Goal: Task Accomplishment & Management: Use online tool/utility

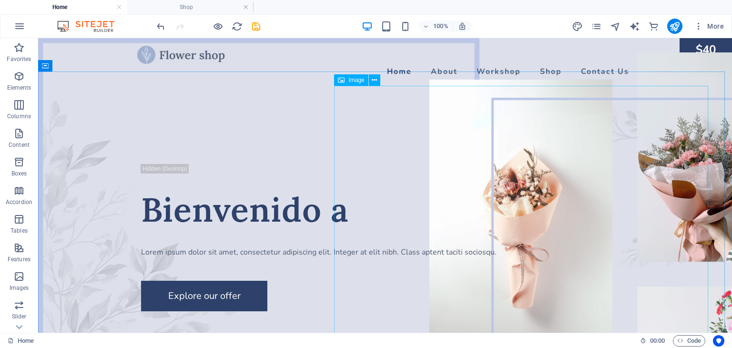
click at [357, 80] on span "Image" at bounding box center [357, 80] width 16 height 6
select select "px"
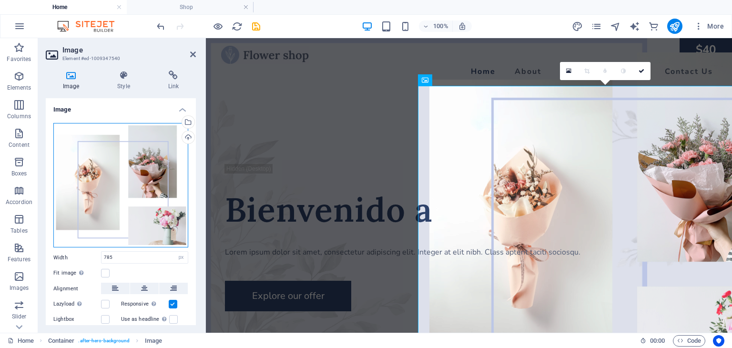
click at [127, 185] on div "Drag files here, click to choose files or select files from Files or our free s…" at bounding box center [120, 185] width 135 height 125
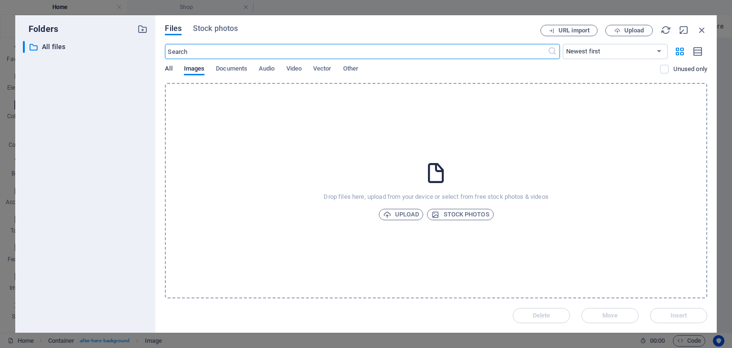
click at [170, 69] on span "All" at bounding box center [168, 69] width 7 height 13
click at [194, 71] on span "Images" at bounding box center [194, 69] width 21 height 13
click at [402, 210] on span "Upload" at bounding box center [401, 214] width 36 height 11
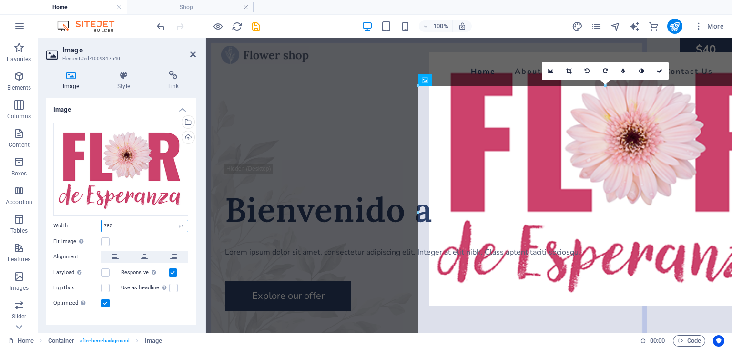
click at [166, 225] on input "785" at bounding box center [145, 225] width 86 height 11
type input "775"
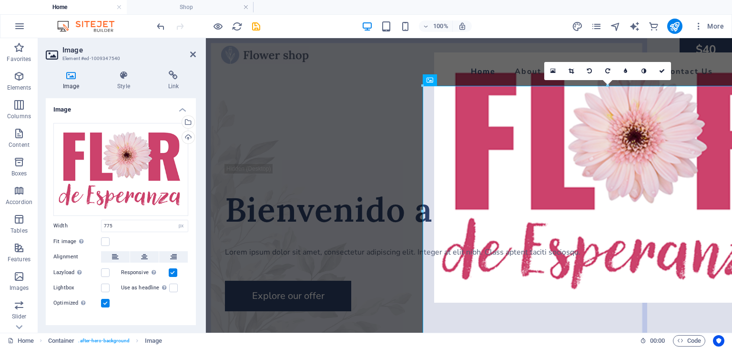
click at [56, 224] on label "Width" at bounding box center [77, 225] width 48 height 5
click at [123, 79] on icon at bounding box center [123, 76] width 47 height 10
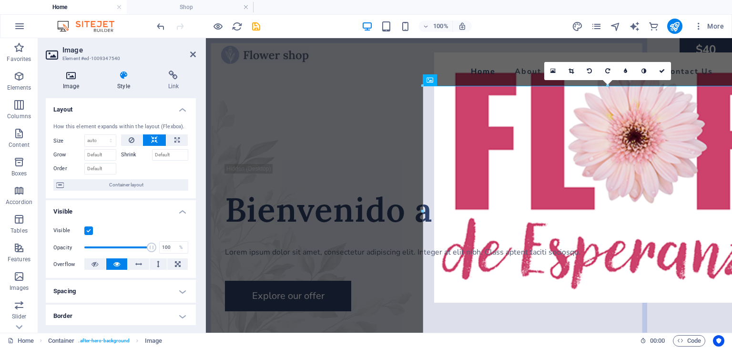
click at [72, 79] on icon at bounding box center [71, 76] width 51 height 10
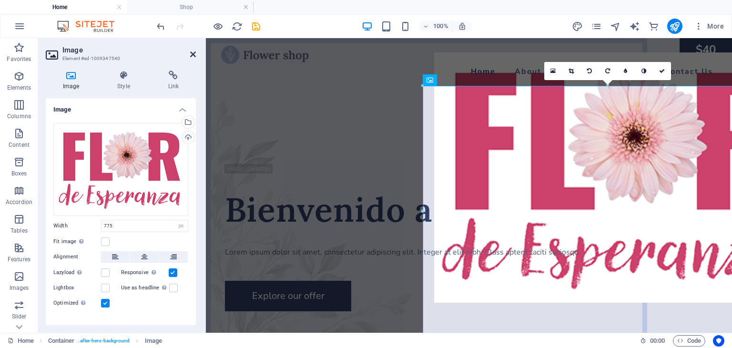
click at [193, 54] on icon at bounding box center [193, 55] width 6 height 8
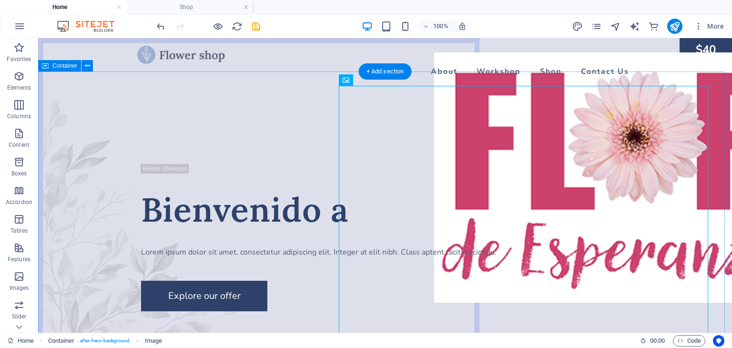
click at [380, 80] on icon at bounding box center [379, 80] width 5 height 10
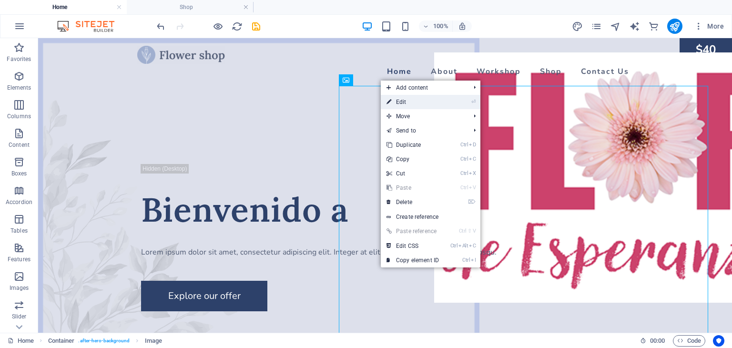
click at [406, 102] on link "⏎ Edit" at bounding box center [413, 102] width 64 height 14
select select "px"
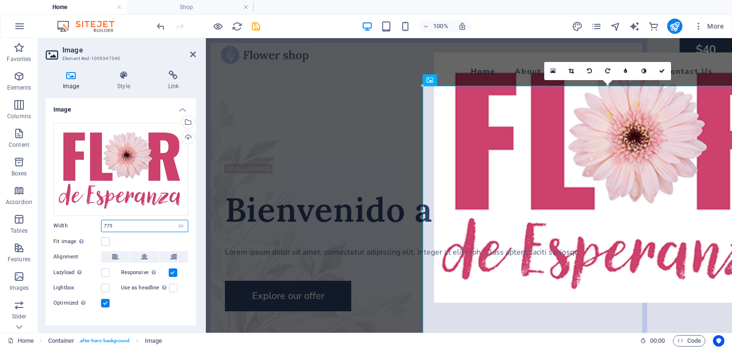
click at [136, 226] on input "775" at bounding box center [145, 225] width 86 height 11
drag, startPoint x: 136, startPoint y: 224, endPoint x: 61, endPoint y: 229, distance: 76.0
click at [61, 229] on div "Width 775 Default auto px rem % em vh vw" at bounding box center [120, 226] width 135 height 12
type input "650"
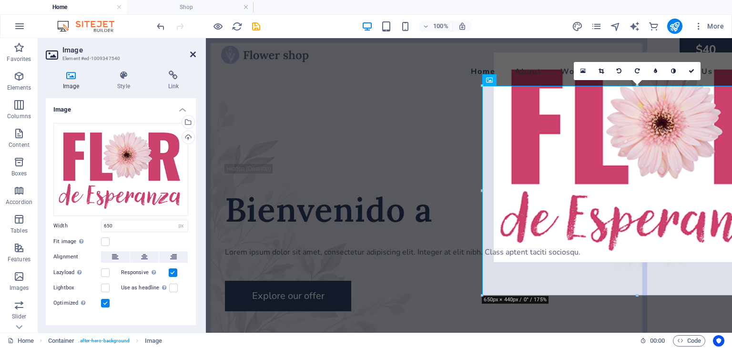
click at [193, 54] on icon at bounding box center [193, 55] width 6 height 8
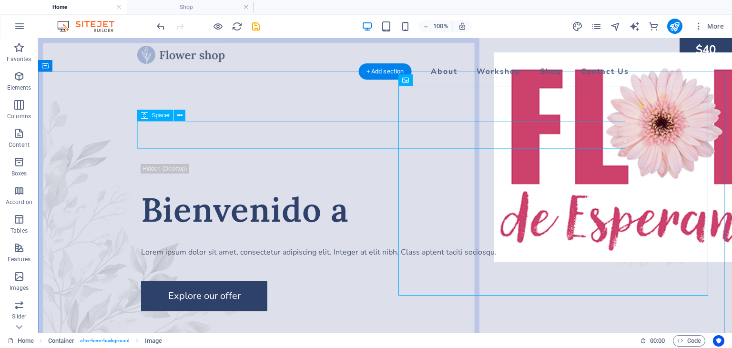
click at [372, 139] on div at bounding box center [385, 150] width 488 height 28
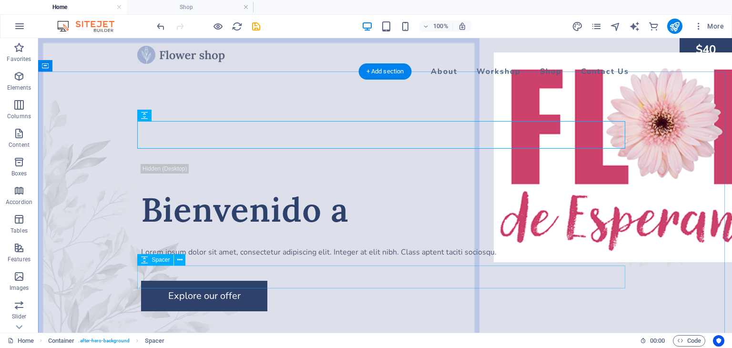
click at [378, 267] on div at bounding box center [385, 269] width 488 height 23
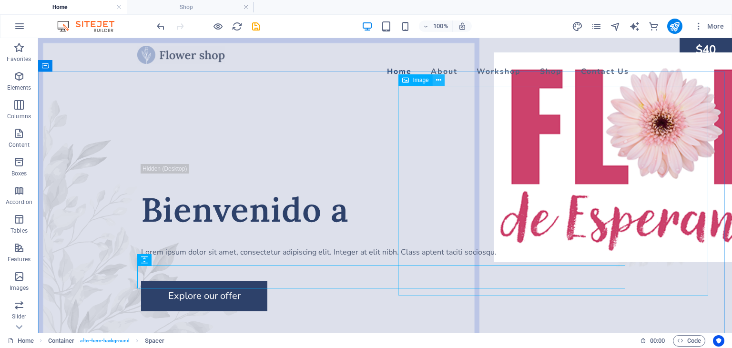
click at [438, 80] on icon at bounding box center [438, 80] width 5 height 10
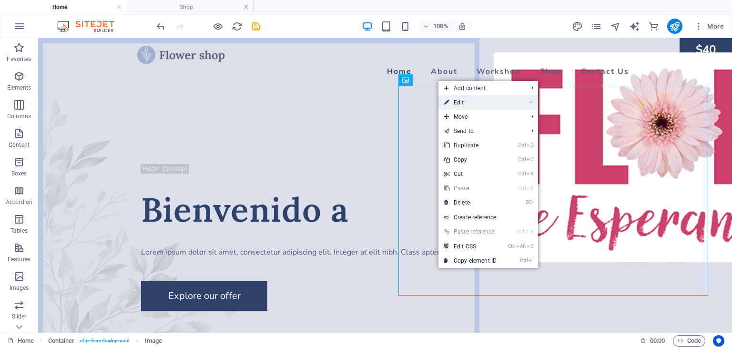
click at [488, 97] on link "⏎ Edit" at bounding box center [471, 102] width 64 height 14
select select "px"
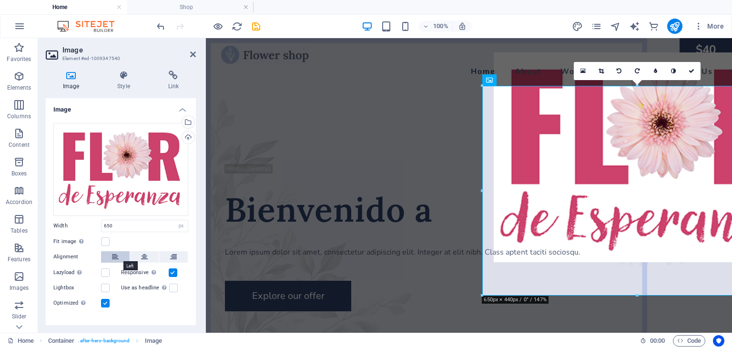
click at [116, 256] on icon at bounding box center [115, 256] width 7 height 11
click at [153, 257] on button at bounding box center [144, 256] width 29 height 11
click at [176, 256] on button at bounding box center [173, 256] width 29 height 11
click at [114, 256] on icon at bounding box center [115, 256] width 7 height 11
click at [112, 255] on icon at bounding box center [115, 256] width 7 height 11
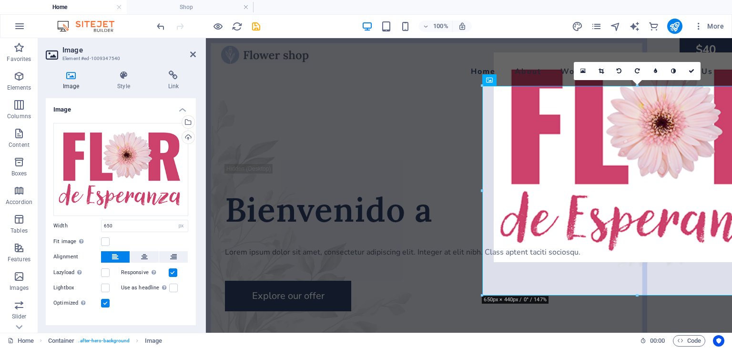
click at [104, 253] on button at bounding box center [115, 256] width 29 height 11
click at [114, 257] on icon at bounding box center [115, 256] width 7 height 11
click at [145, 254] on icon at bounding box center [144, 256] width 7 height 11
click at [139, 254] on button at bounding box center [144, 256] width 29 height 11
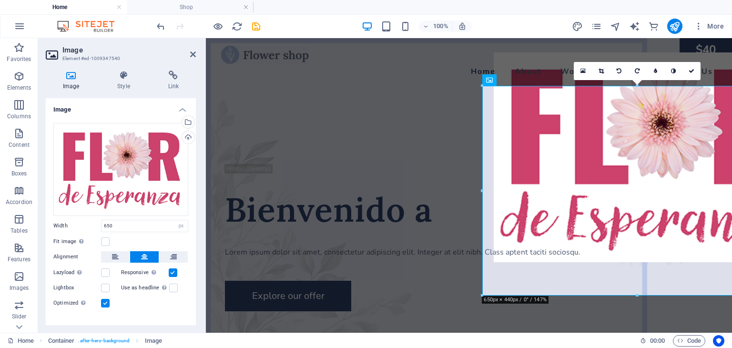
click at [189, 55] on header "Image Element #ed-1009347540" at bounding box center [121, 50] width 150 height 25
click at [191, 54] on icon at bounding box center [193, 55] width 6 height 8
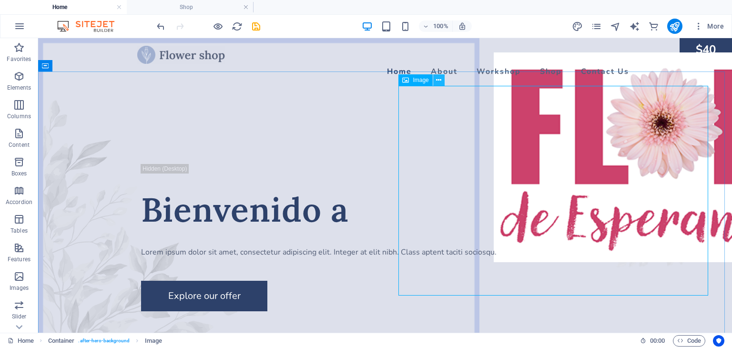
click at [437, 77] on icon at bounding box center [438, 80] width 5 height 10
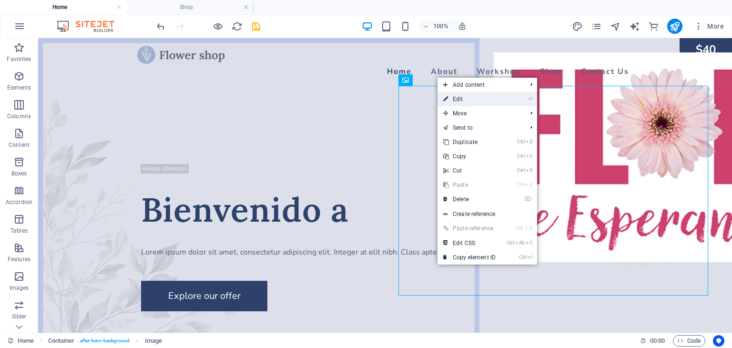
click at [488, 103] on link "⏎ Edit" at bounding box center [470, 99] width 64 height 14
select select "px"
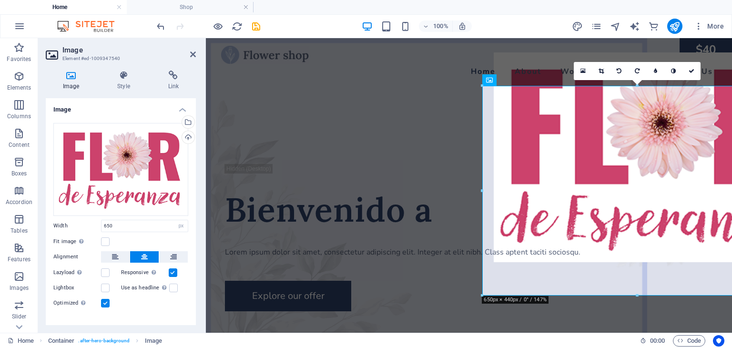
click at [144, 251] on icon at bounding box center [144, 256] width 7 height 11
click at [124, 77] on icon at bounding box center [123, 76] width 47 height 10
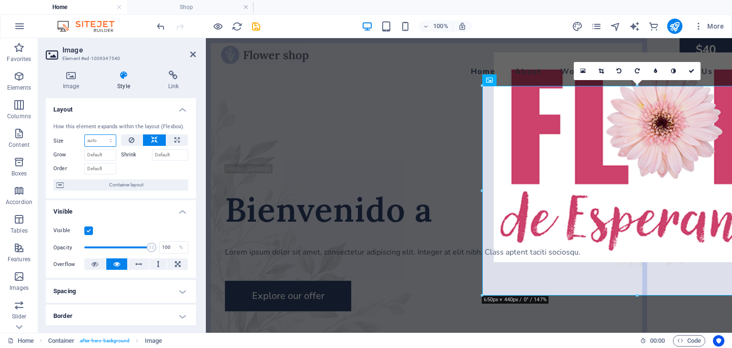
click at [107, 140] on select "Default auto px % 1/1 1/2 1/3 1/4 1/5 1/6 1/7 1/8 1/9 1/10" at bounding box center [100, 140] width 31 height 11
click at [156, 167] on div at bounding box center [155, 168] width 68 height 14
click at [79, 81] on h4 "Image" at bounding box center [73, 81] width 54 height 20
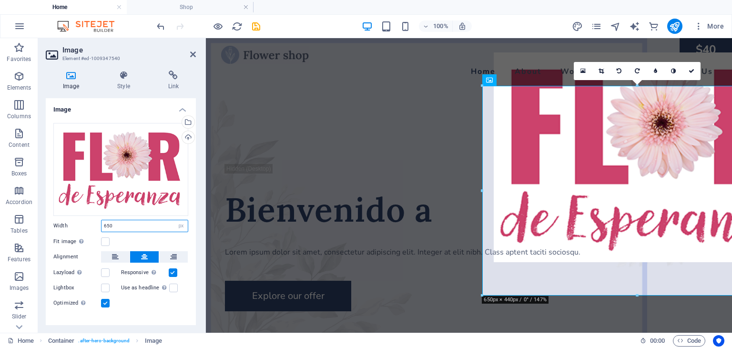
click at [129, 226] on input "650" at bounding box center [145, 225] width 86 height 11
click at [65, 220] on div "Width 650 Default auto px rem % em vh vw" at bounding box center [120, 226] width 135 height 12
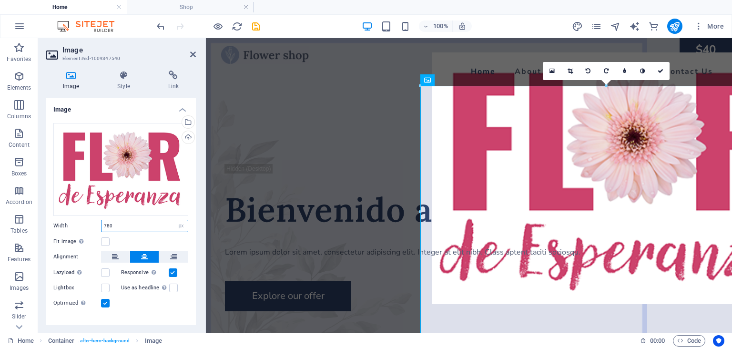
click at [121, 222] on input "780" at bounding box center [145, 225] width 86 height 11
drag, startPoint x: 116, startPoint y: 224, endPoint x: 67, endPoint y: 224, distance: 49.6
click at [67, 224] on div "Width 780 Default auto px rem % em vh vw" at bounding box center [120, 226] width 135 height 12
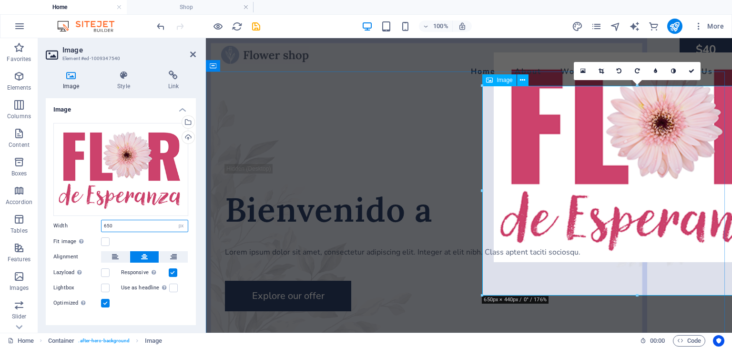
type input "650"
click at [579, 162] on figure at bounding box center [649, 157] width 310 height 210
click at [497, 81] on span "Image" at bounding box center [505, 80] width 16 height 6
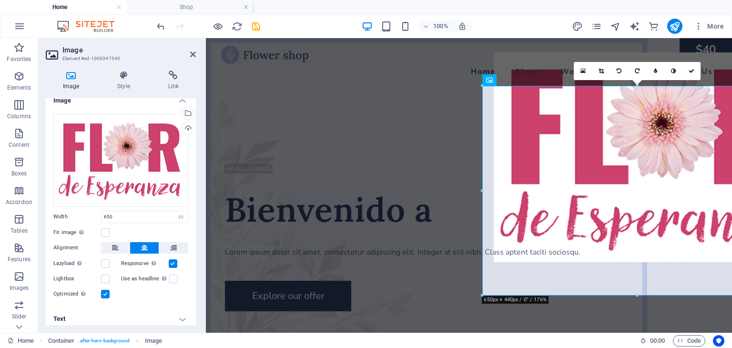
scroll to position [13, 0]
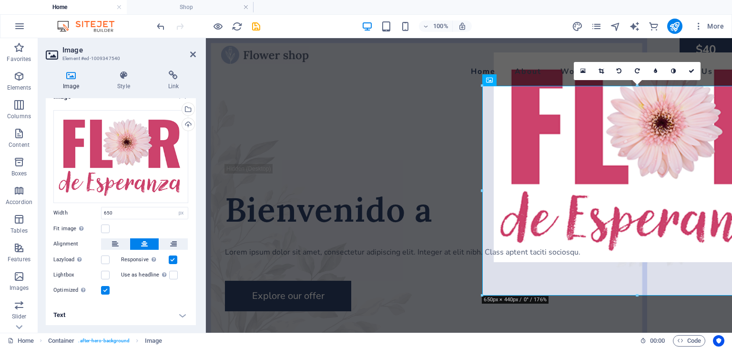
click at [184, 320] on h4 "Text" at bounding box center [121, 315] width 150 height 23
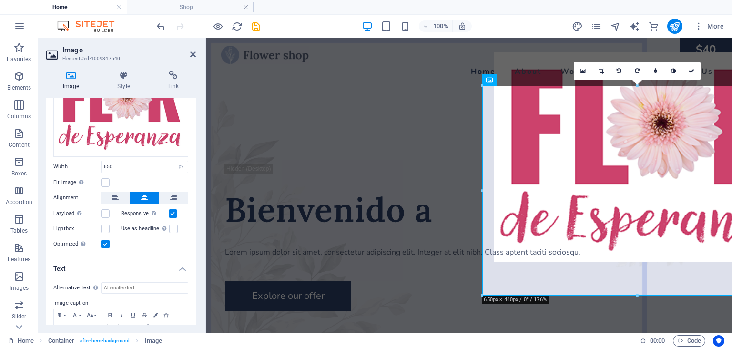
scroll to position [0, 0]
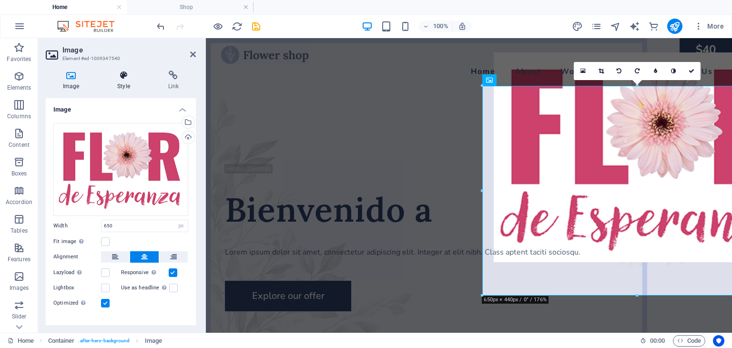
click at [123, 81] on h4 "Style" at bounding box center [125, 81] width 51 height 20
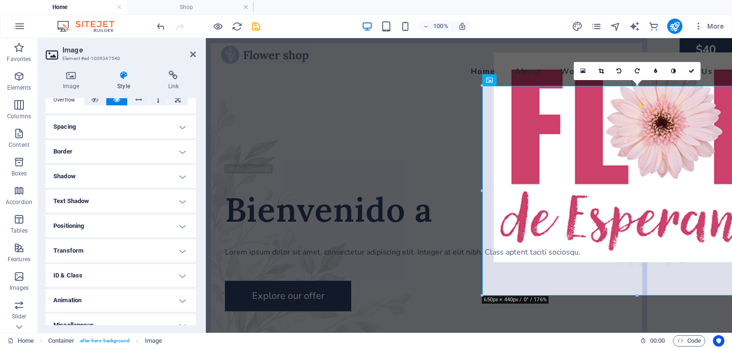
scroll to position [175, 0]
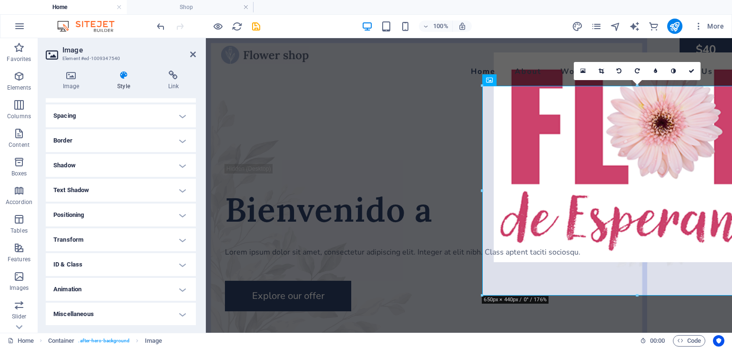
click at [81, 214] on h4 "Positioning" at bounding box center [121, 215] width 150 height 23
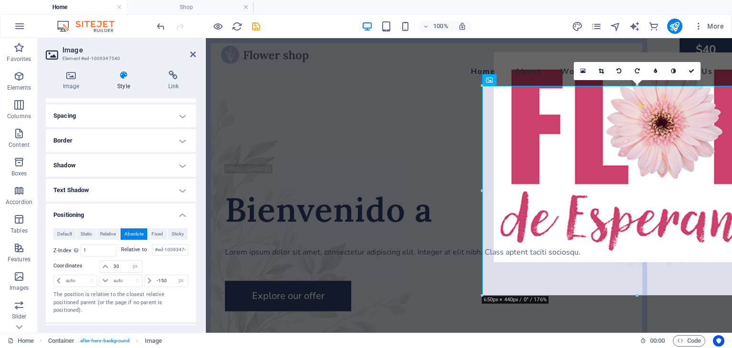
click at [81, 214] on h4 "Positioning" at bounding box center [121, 212] width 150 height 17
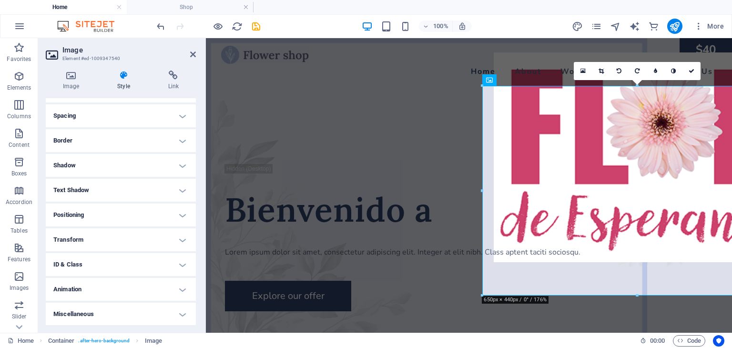
scroll to position [0, 0]
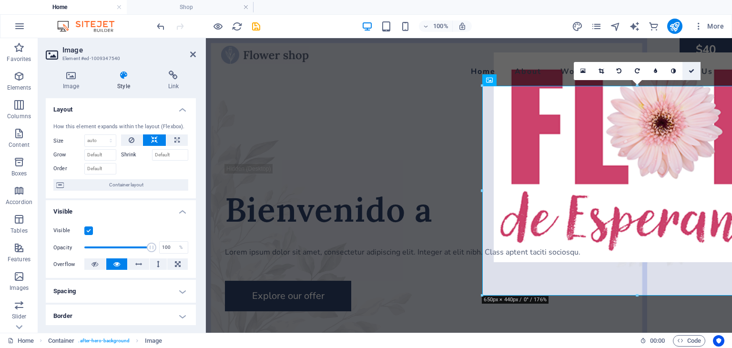
click at [690, 72] on icon at bounding box center [692, 71] width 6 height 6
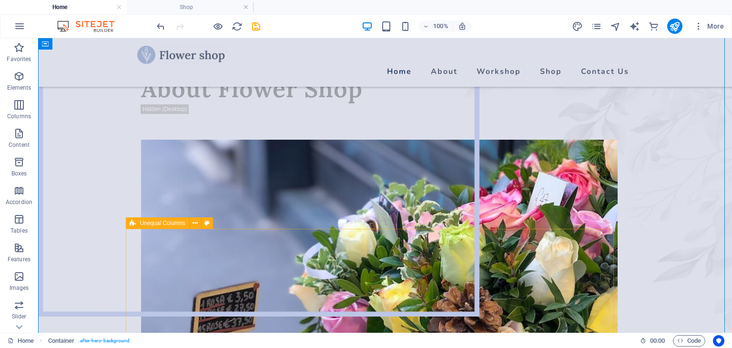
scroll to position [429, 0]
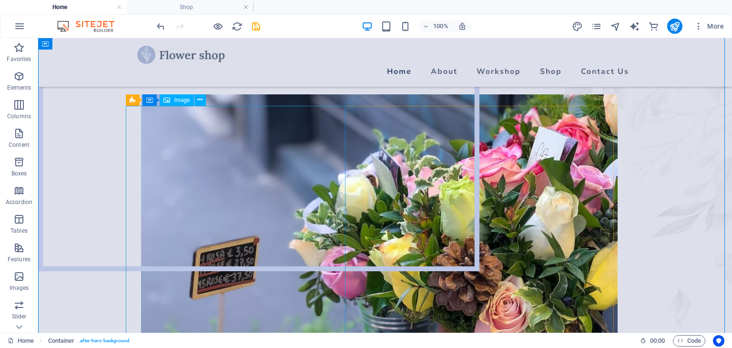
click at [177, 100] on span "Image" at bounding box center [182, 100] width 16 height 6
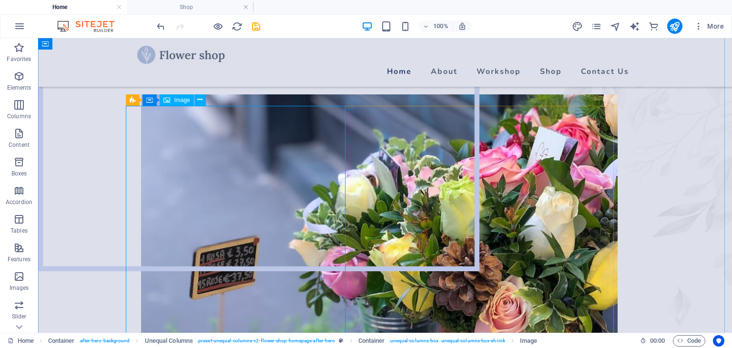
click at [200, 100] on icon at bounding box center [199, 100] width 5 height 10
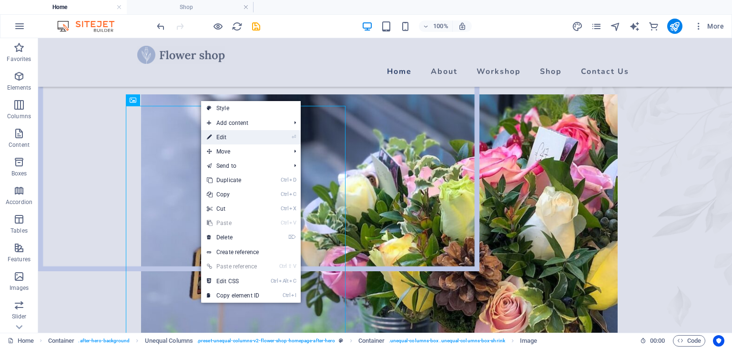
click at [228, 138] on link "⏎ Edit" at bounding box center [233, 137] width 64 height 14
select select "%"
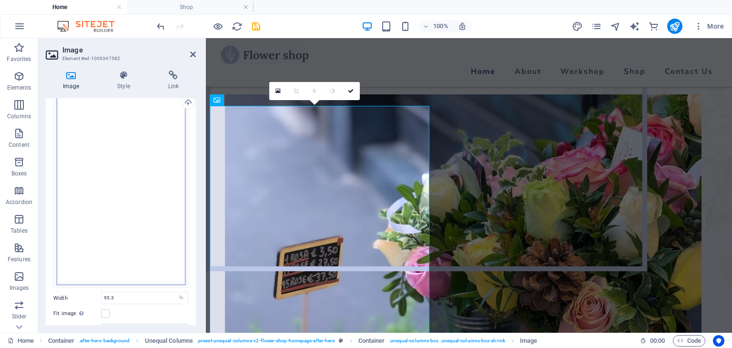
scroll to position [0, 0]
click at [617, 25] on icon "navigator" at bounding box center [615, 26] width 11 height 11
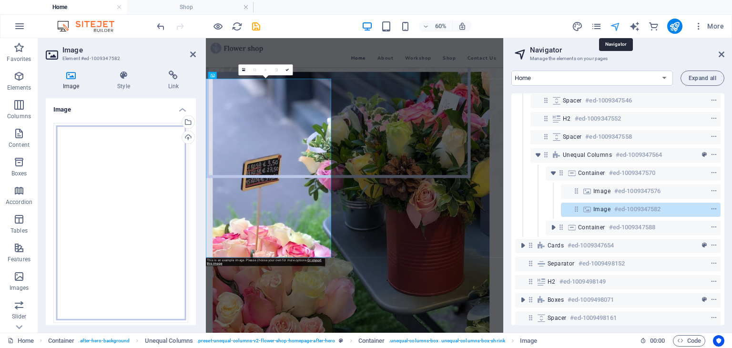
scroll to position [189, 0]
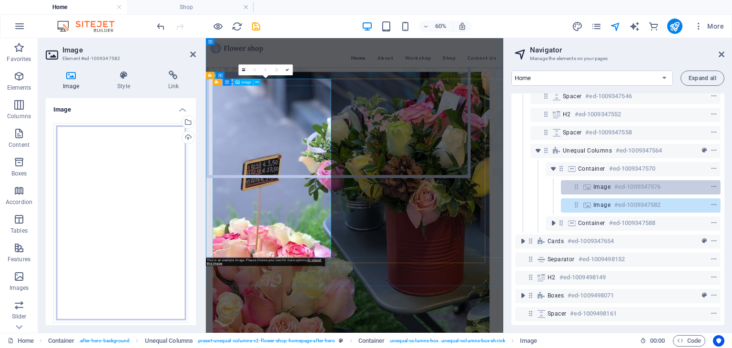
click at [599, 191] on div "Image #ed-1009347576" at bounding box center [634, 186] width 80 height 11
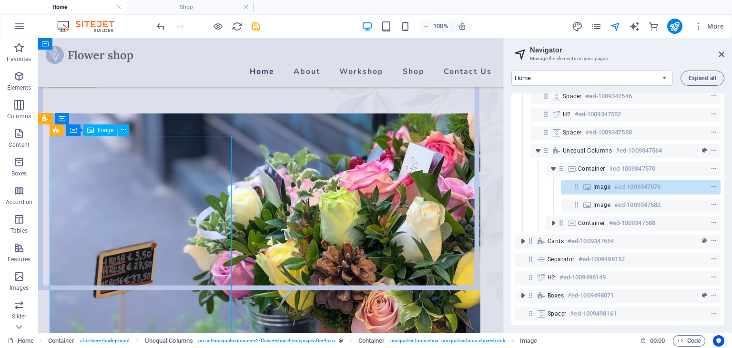
click at [599, 187] on span "Image" at bounding box center [602, 187] width 17 height 8
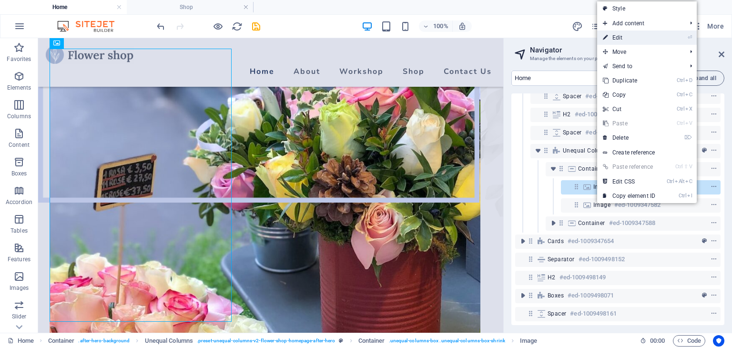
click at [617, 37] on link "⏎ Edit" at bounding box center [629, 38] width 64 height 14
select select "%"
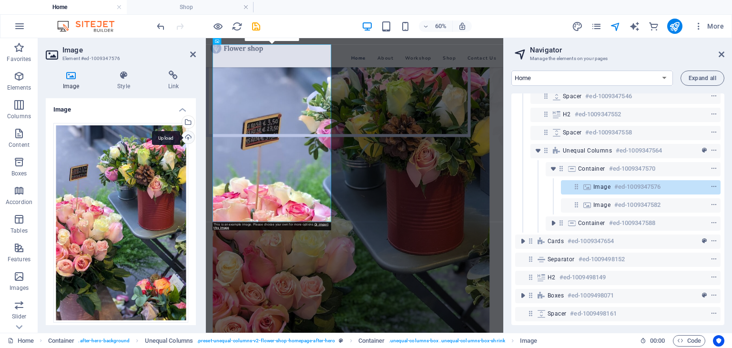
click at [185, 138] on div "Upload" at bounding box center [187, 138] width 14 height 14
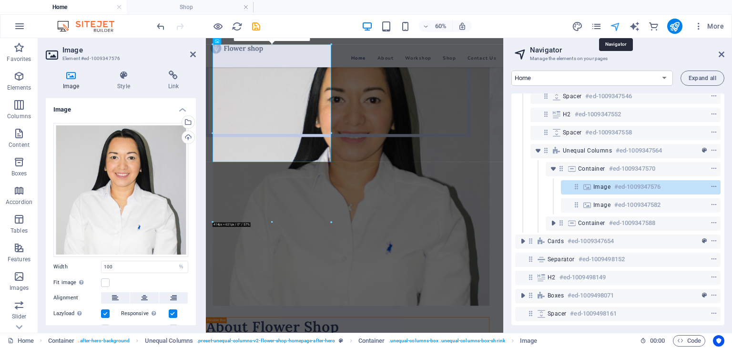
click at [614, 23] on icon "navigator" at bounding box center [615, 26] width 11 height 11
drag, startPoint x: 723, startPoint y: 54, endPoint x: 515, endPoint y: 16, distance: 211.3
click at [723, 54] on icon at bounding box center [722, 55] width 6 height 8
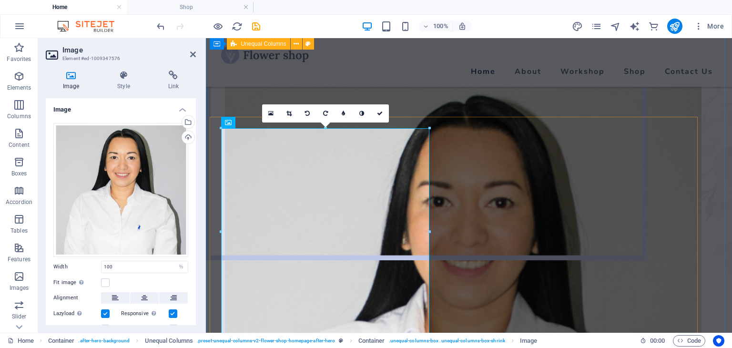
scroll to position [402, 0]
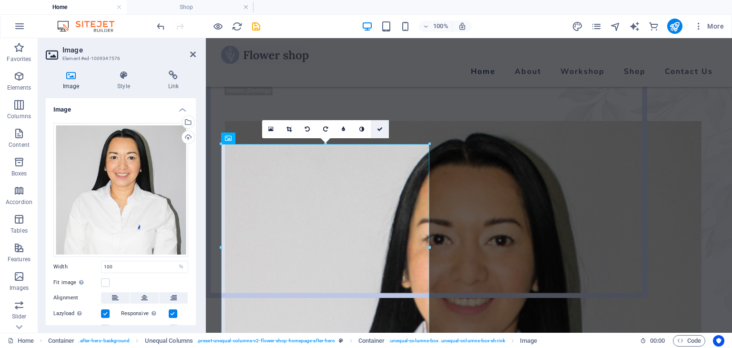
click at [378, 125] on link at bounding box center [380, 129] width 18 height 18
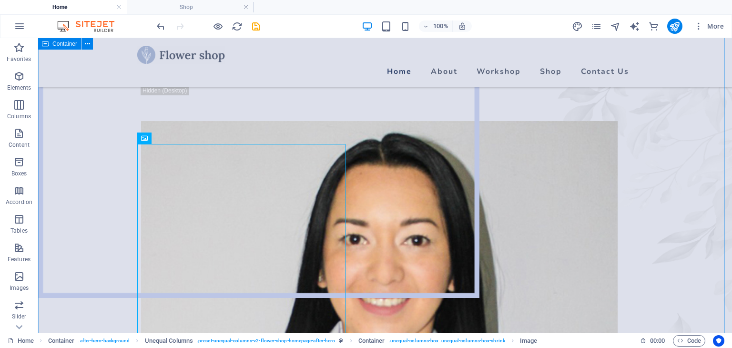
click at [669, 184] on div "Bienvenido a Lorem ipsum dolor sit amet, consectetur adipiscing elit. Integer a…" at bounding box center [385, 196] width 694 height 1121
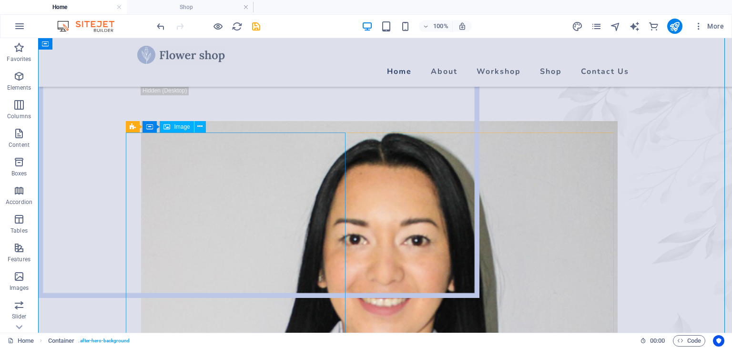
scroll to position [593, 0]
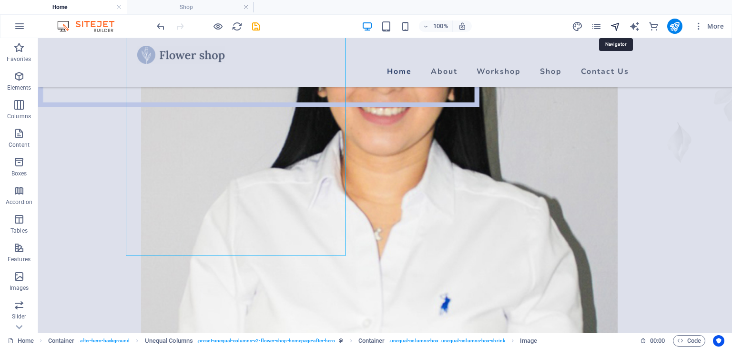
click at [618, 21] on icon "navigator" at bounding box center [615, 26] width 11 height 11
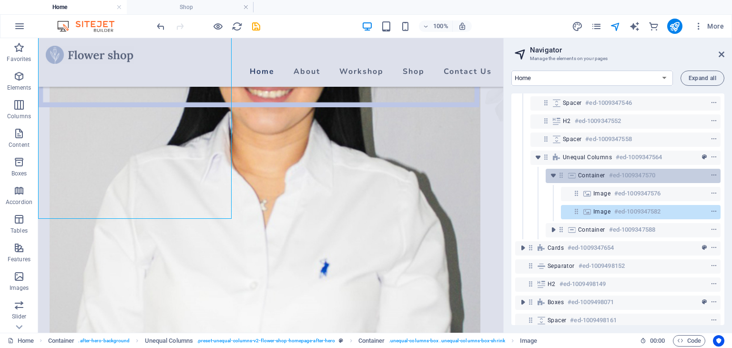
scroll to position [189, 0]
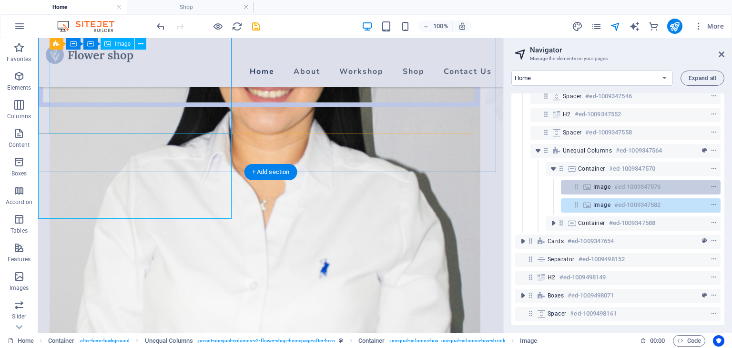
click at [611, 188] on div "Image #ed-1009347576" at bounding box center [634, 186] width 80 height 11
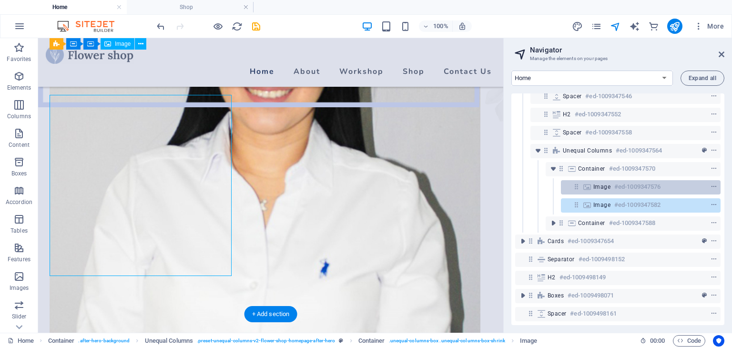
scroll to position [451, 0]
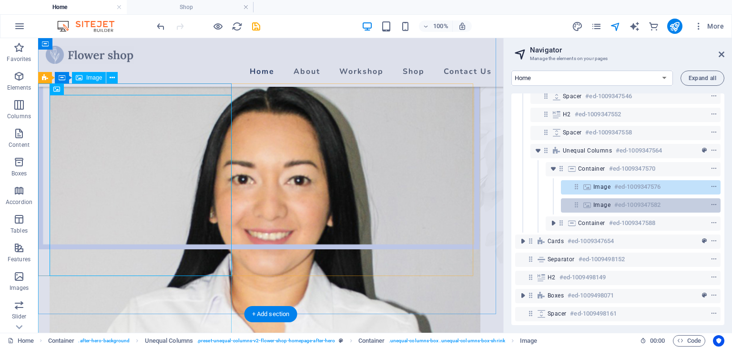
click at [657, 202] on h6 "#ed-1009347582" at bounding box center [638, 204] width 46 height 11
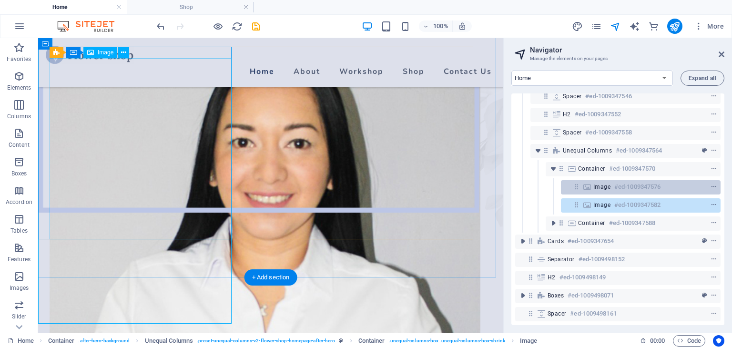
click at [659, 186] on h6 "#ed-1009347576" at bounding box center [638, 186] width 46 height 11
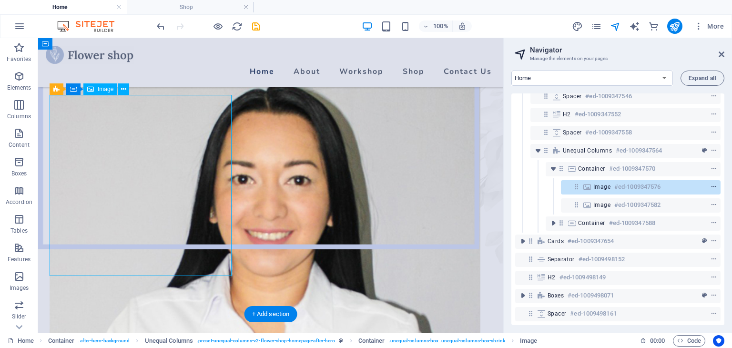
click at [711, 185] on icon "context-menu" at bounding box center [714, 187] width 7 height 7
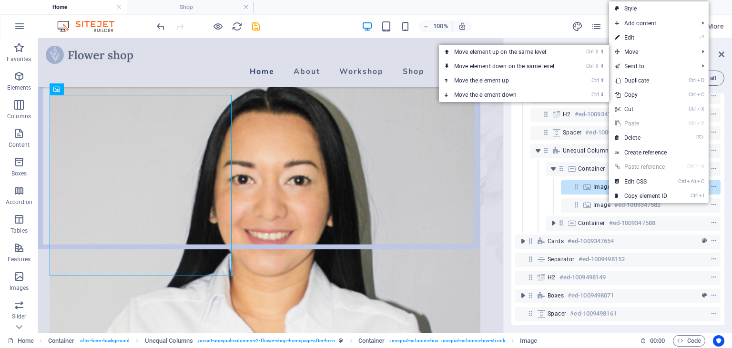
click at [641, 41] on link "⏎ Edit" at bounding box center [641, 38] width 64 height 14
select select "%"
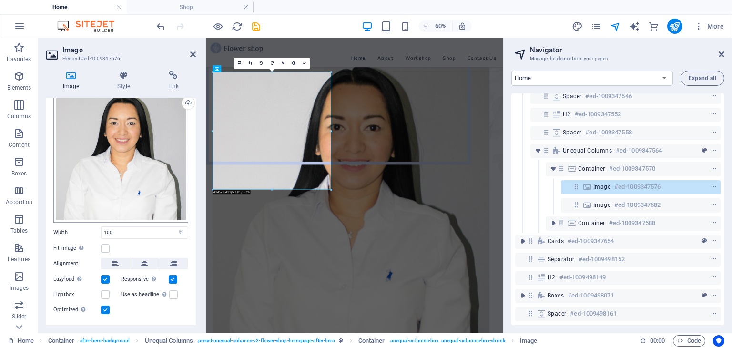
scroll to position [48, 0]
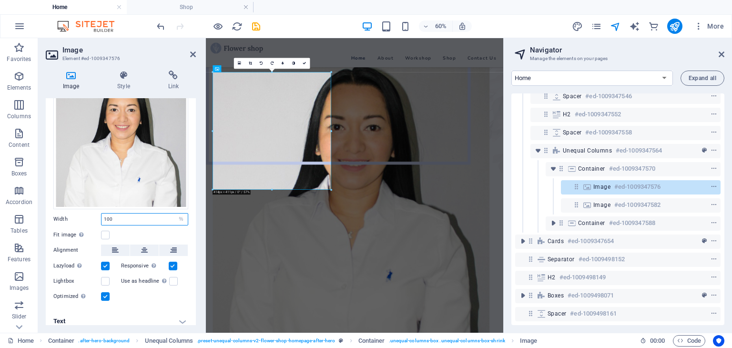
click at [141, 217] on input "100" at bounding box center [145, 219] width 86 height 11
drag, startPoint x: 144, startPoint y: 216, endPoint x: 72, endPoint y: 216, distance: 72.5
click at [72, 216] on div "Width 100 Default auto px rem % em vh vw" at bounding box center [120, 219] width 135 height 12
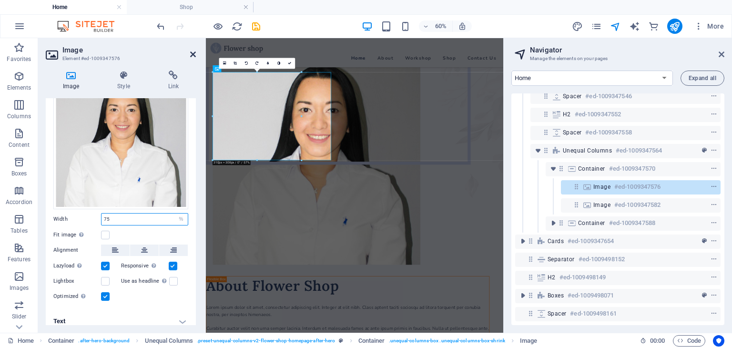
type input "75"
click at [194, 57] on icon at bounding box center [193, 55] width 6 height 8
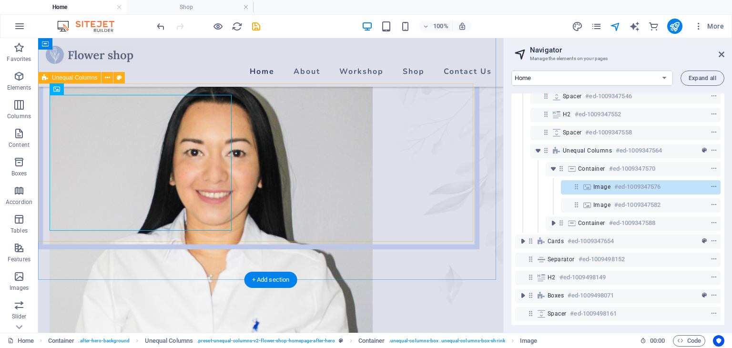
click at [247, 149] on div "About Flower Shop Lorem ipsum dolor sit amet, consectetur adipiscing elit. Inte…" at bounding box center [259, 289] width 443 height 456
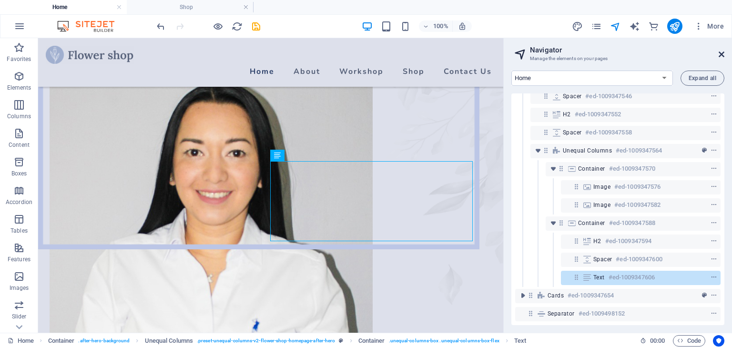
click at [721, 57] on icon at bounding box center [722, 55] width 6 height 8
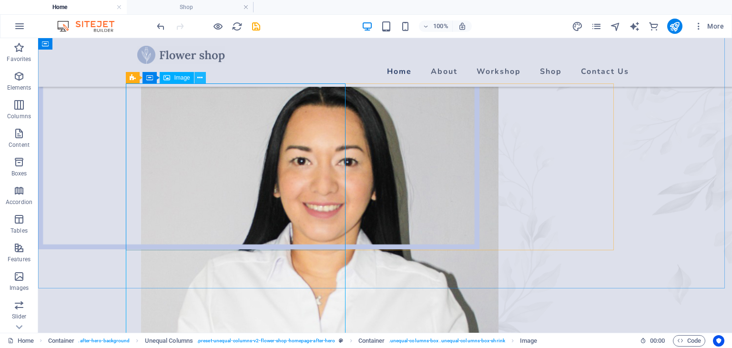
click at [199, 79] on icon at bounding box center [199, 78] width 5 height 10
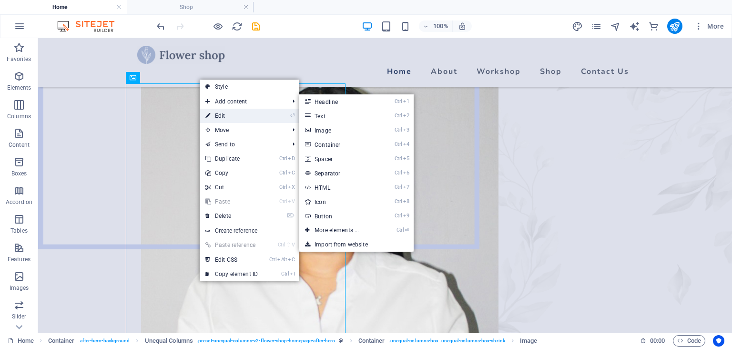
click at [218, 115] on link "⏎ Edit" at bounding box center [232, 116] width 64 height 14
select select "%"
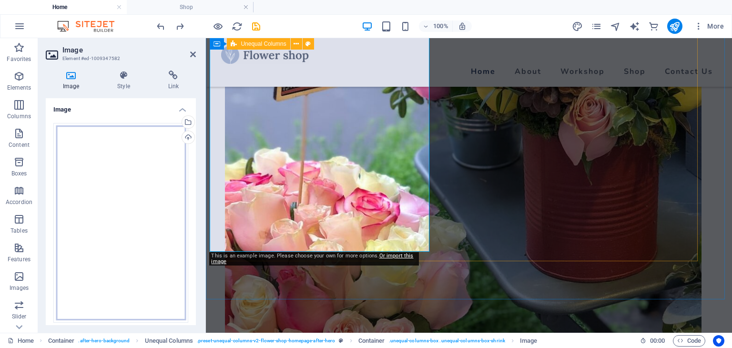
scroll to position [642, 0]
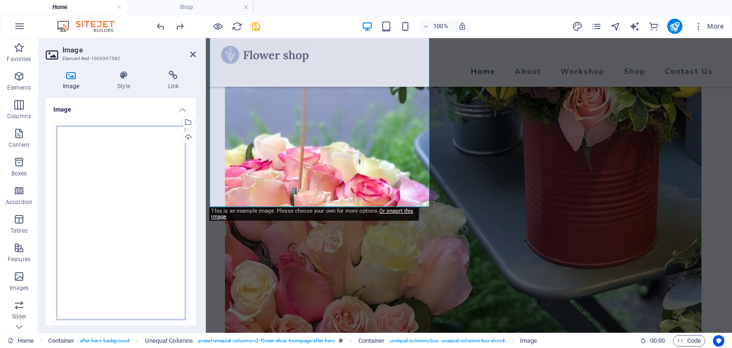
click at [188, 54] on header "Image Element #ed-1009347582" at bounding box center [121, 50] width 150 height 25
click at [193, 53] on icon at bounding box center [193, 55] width 6 height 8
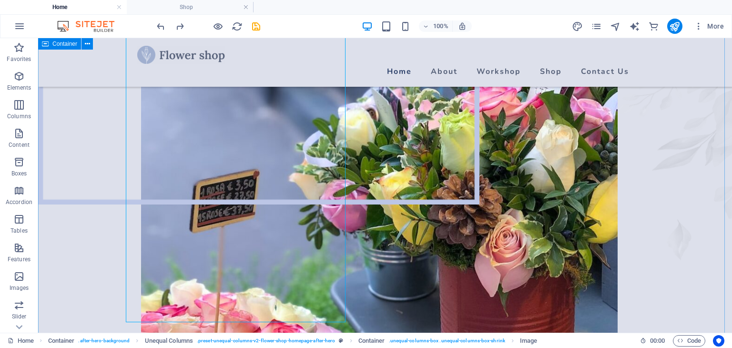
scroll to position [451, 0]
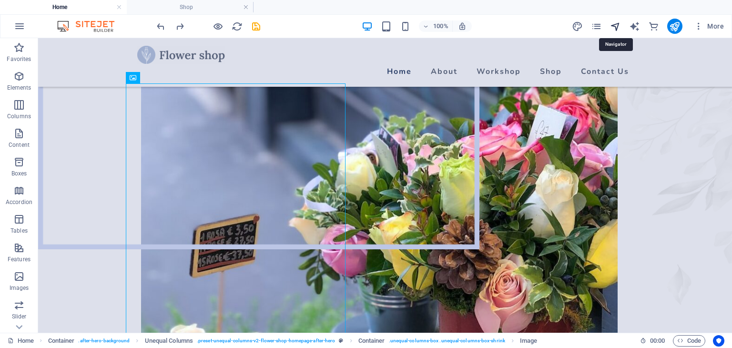
click at [618, 26] on icon "navigator" at bounding box center [615, 26] width 11 height 11
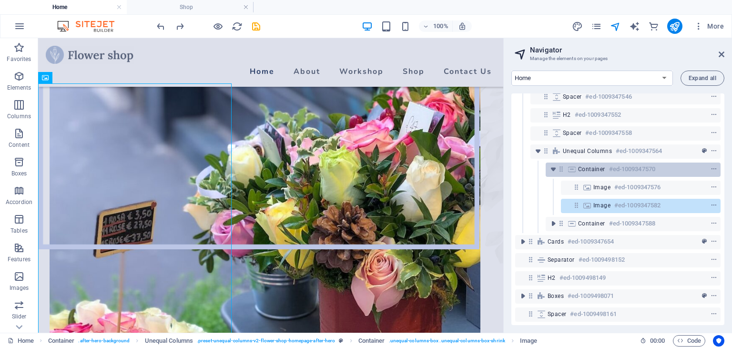
scroll to position [189, 0]
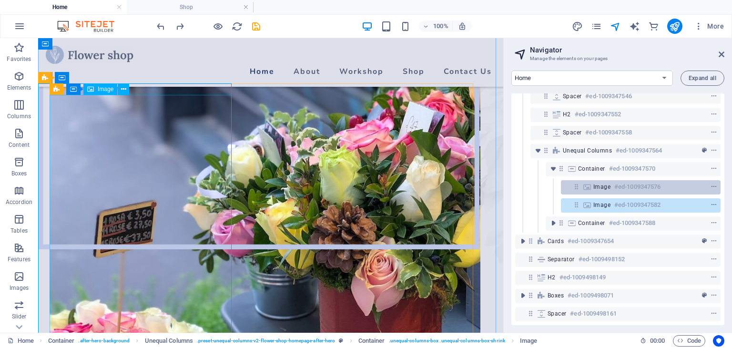
click at [615, 190] on h6 "#ed-1009347576" at bounding box center [638, 186] width 46 height 11
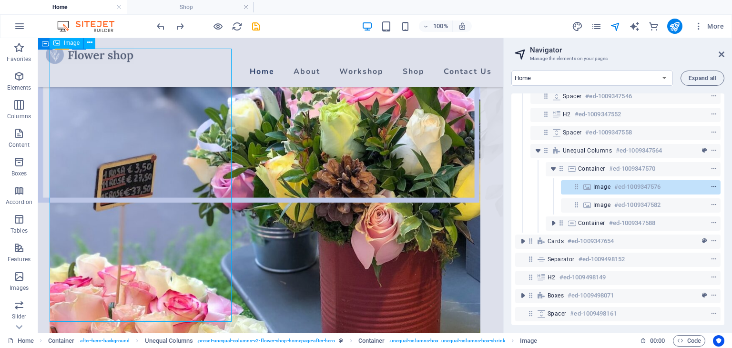
click at [711, 187] on icon "context-menu" at bounding box center [714, 187] width 7 height 7
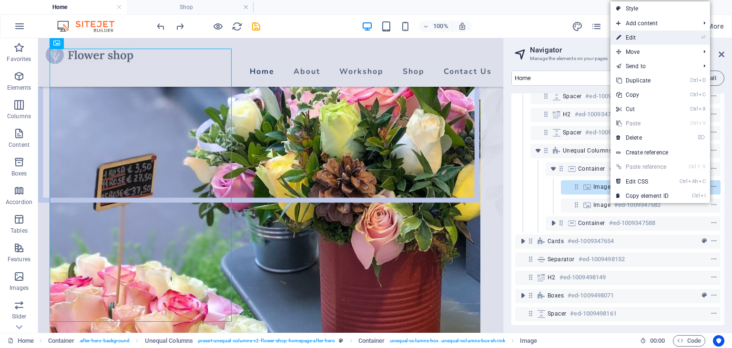
click at [628, 35] on link "⏎ Edit" at bounding box center [643, 38] width 64 height 14
select select "%"
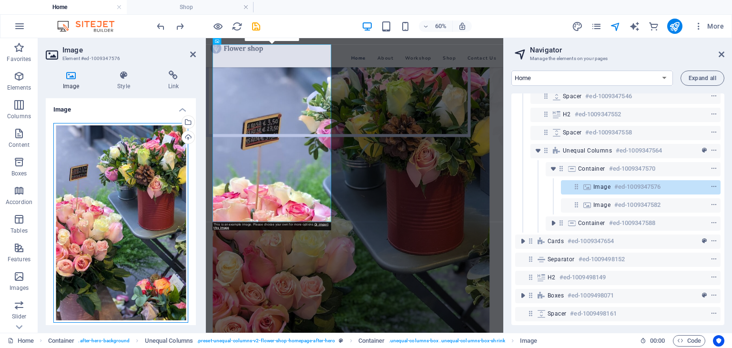
click at [138, 172] on div "Drag files here, click to choose files or select files from Files or our free s…" at bounding box center [120, 223] width 135 height 200
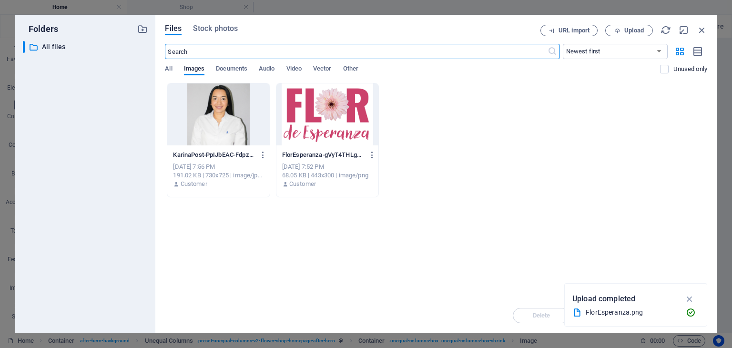
click at [220, 116] on div at bounding box center [218, 114] width 102 height 62
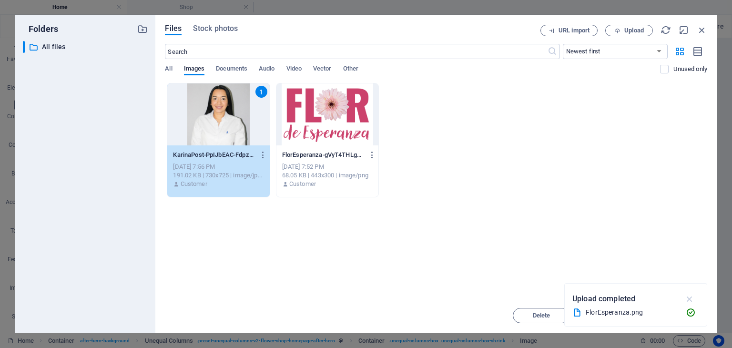
click at [690, 297] on icon "button" at bounding box center [690, 299] width 11 height 10
click at [674, 313] on span "Insert" at bounding box center [679, 316] width 17 height 6
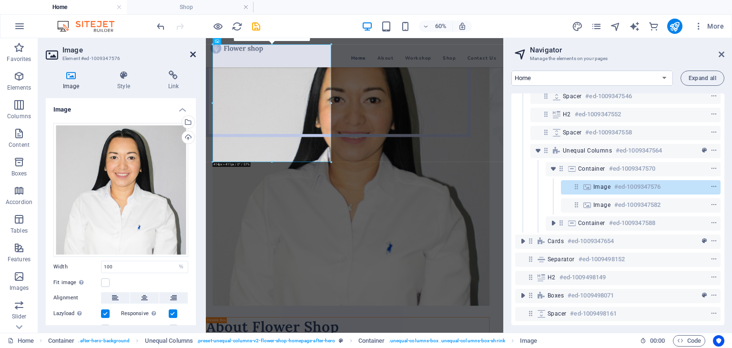
click at [192, 55] on icon at bounding box center [193, 55] width 6 height 8
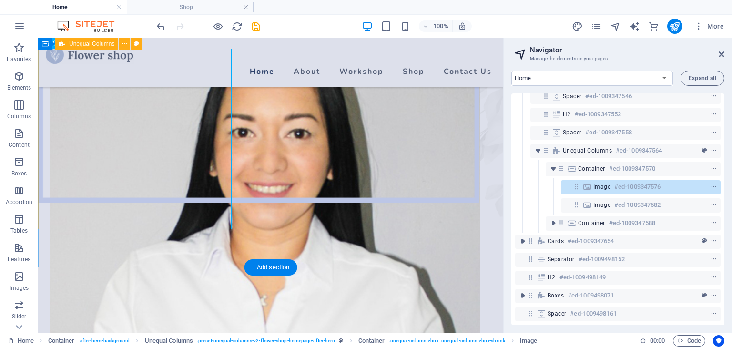
click at [248, 184] on div "About Flower Shop Lorem ipsum dolor sit amet, consectetur adipiscing elit. Inte…" at bounding box center [259, 295] width 443 height 563
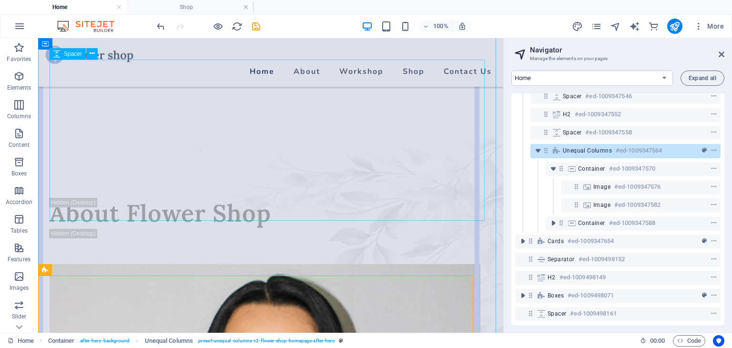
scroll to position [164, 0]
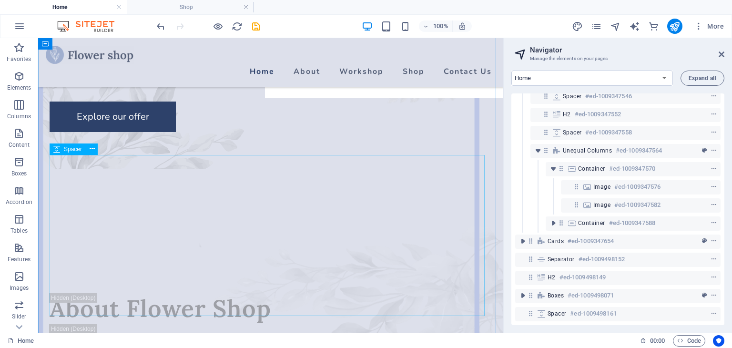
click at [196, 224] on div at bounding box center [271, 212] width 443 height 161
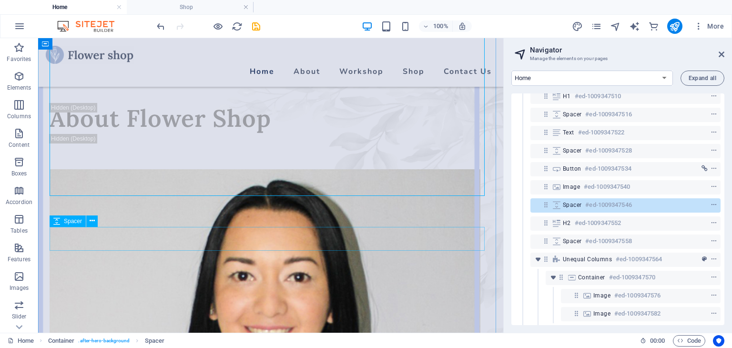
scroll to position [355, 0]
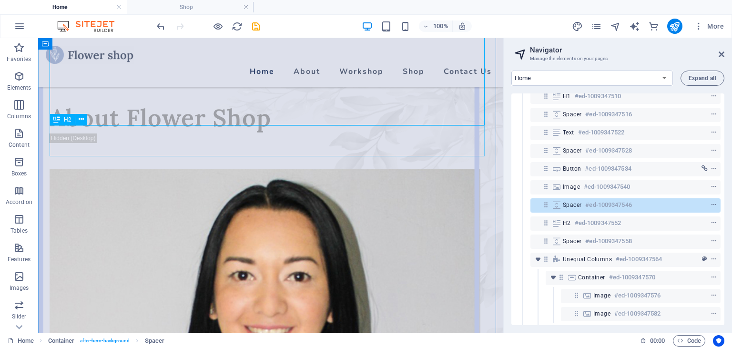
click at [180, 134] on div "About Flower Shop" at bounding box center [271, 118] width 443 height 31
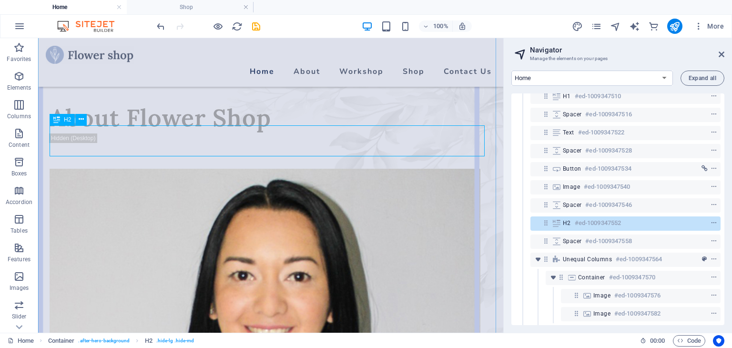
click at [180, 134] on div "About Flower Shop" at bounding box center [271, 118] width 443 height 31
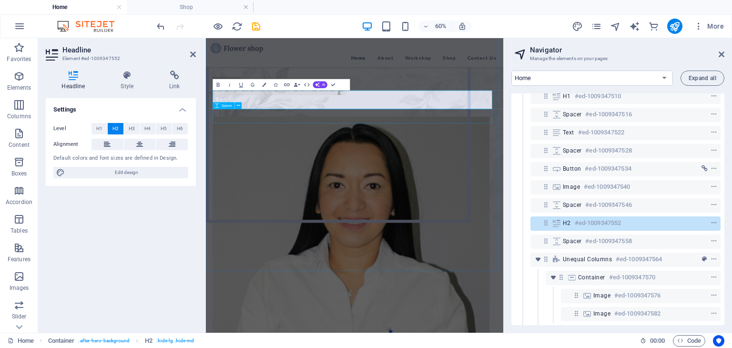
click at [237, 157] on div at bounding box center [453, 146] width 473 height 24
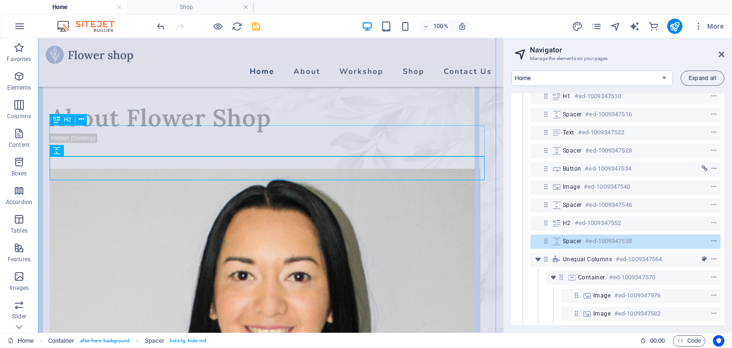
click at [204, 134] on div "About Flower Shop" at bounding box center [271, 118] width 443 height 31
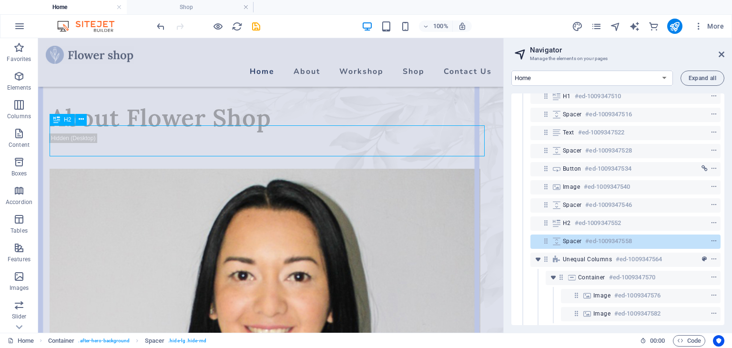
click at [204, 134] on div "About Flower Shop" at bounding box center [271, 118] width 443 height 31
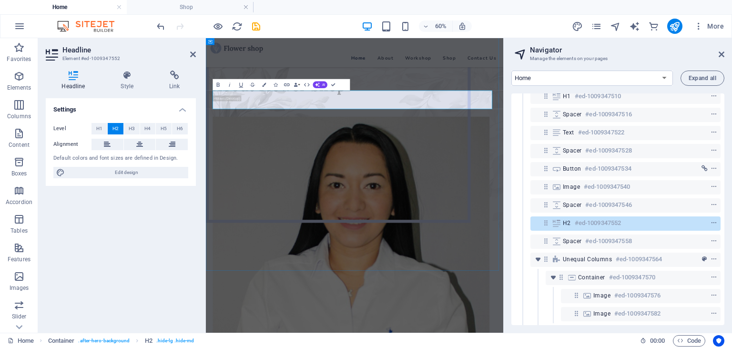
click at [340, 134] on h2 "About Flower Shop" at bounding box center [453, 118] width 473 height 31
click at [237, 134] on h2 "About Flower Shop" at bounding box center [453, 118] width 473 height 31
click at [340, 134] on h2 "Acerca de [PERSON_NAME]" at bounding box center [453, 118] width 473 height 31
drag, startPoint x: 343, startPoint y: 140, endPoint x: 585, endPoint y: 126, distance: 241.7
click at [585, 126] on h2 "Acerca de [PERSON_NAME]" at bounding box center [453, 118] width 473 height 31
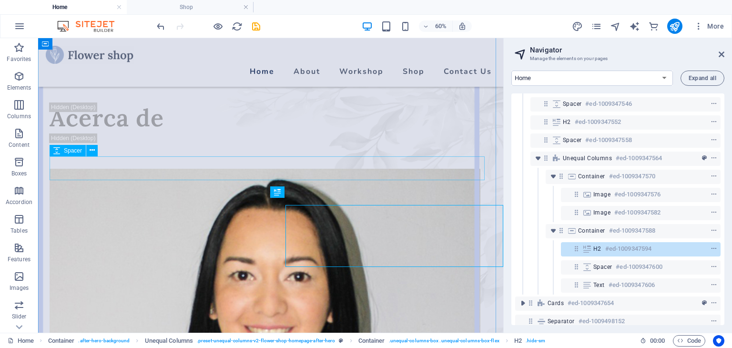
scroll to position [225, 0]
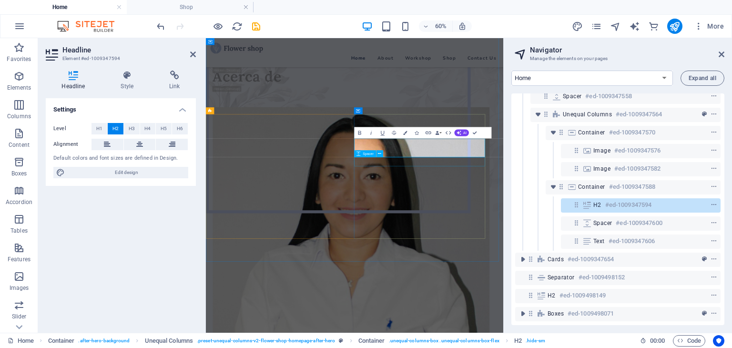
scroll to position [355, 0]
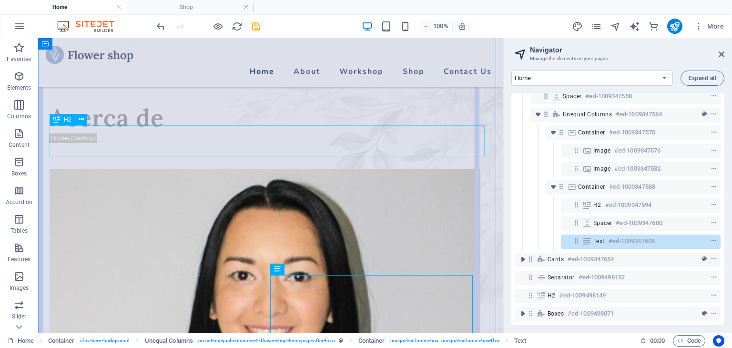
click at [132, 134] on div "Acerca de" at bounding box center [271, 118] width 443 height 31
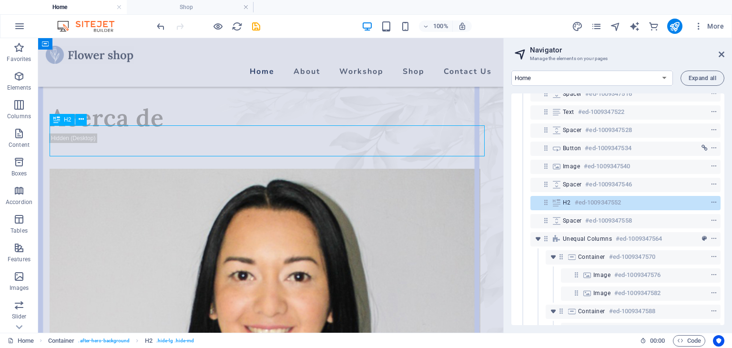
scroll to position [98, 0]
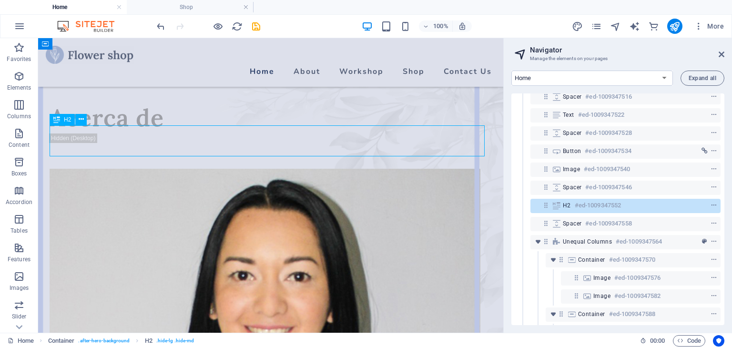
click at [160, 134] on div "Acerca de" at bounding box center [271, 118] width 443 height 31
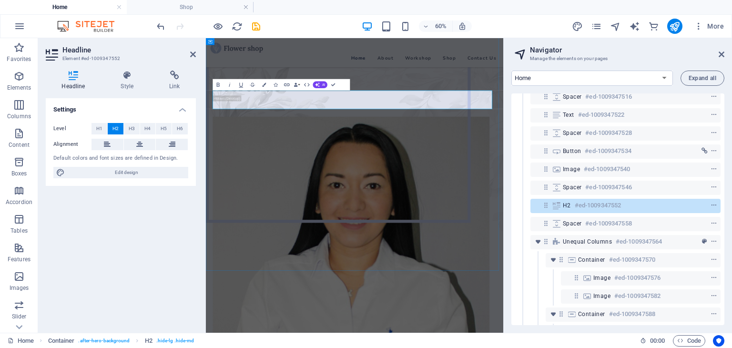
click at [367, 134] on h2 "Acerca de" at bounding box center [453, 118] width 473 height 31
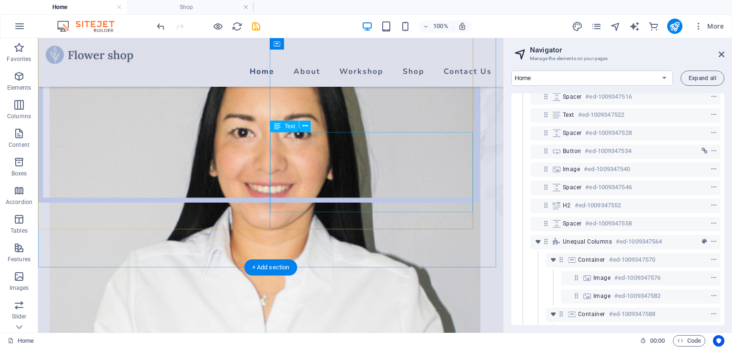
scroll to position [307, 0]
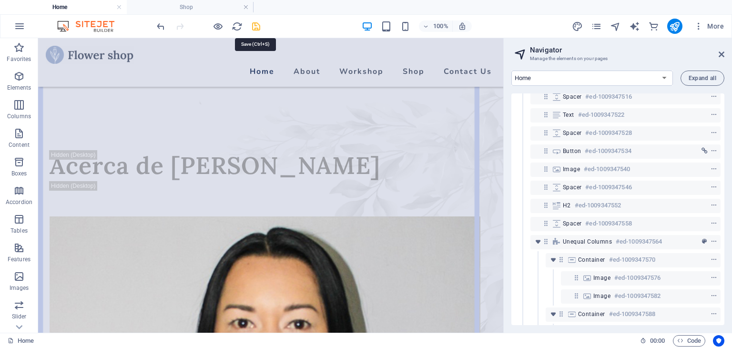
click at [256, 23] on icon "save" at bounding box center [256, 26] width 11 height 11
checkbox input "false"
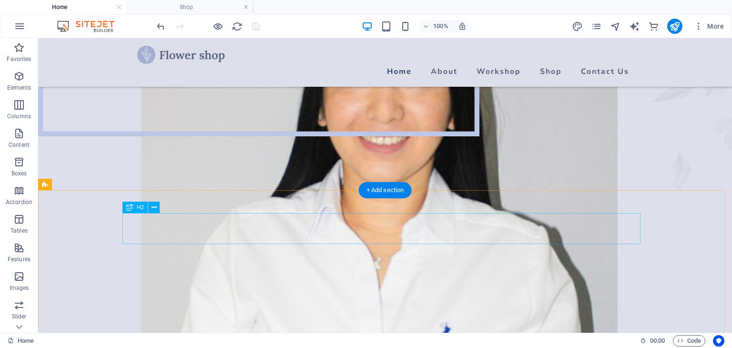
scroll to position [450, 0]
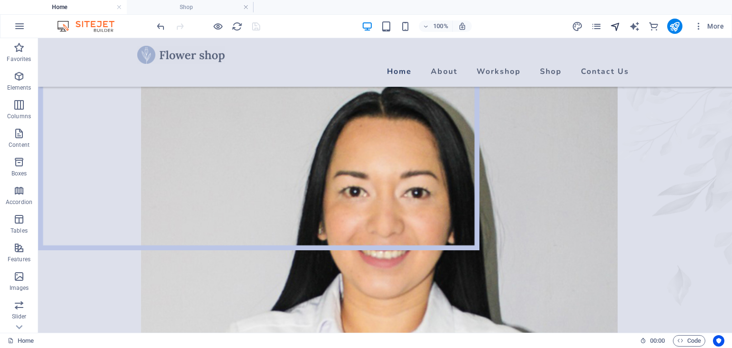
click at [618, 26] on icon "navigator" at bounding box center [615, 26] width 11 height 11
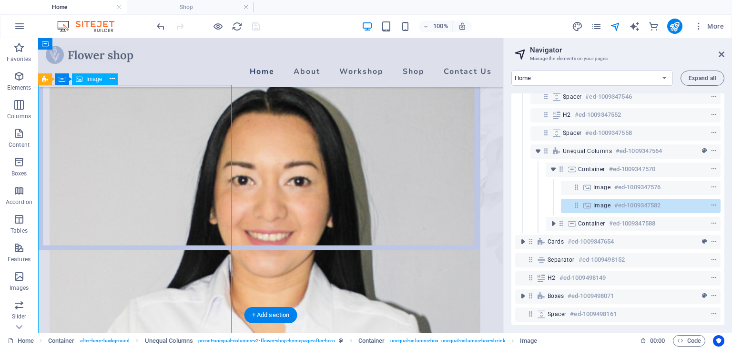
scroll to position [189, 0]
click at [627, 207] on h6 "#ed-1009347582" at bounding box center [638, 204] width 46 height 11
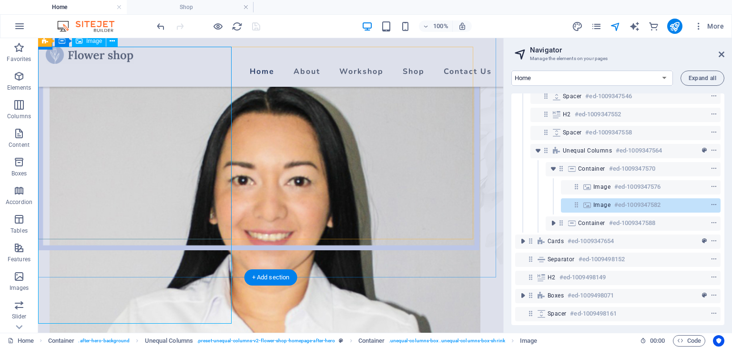
scroll to position [488, 0]
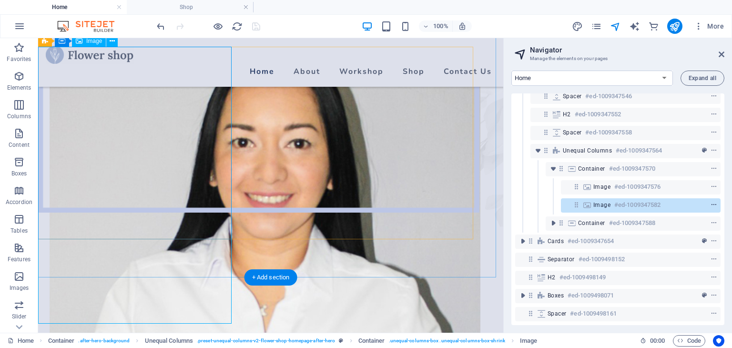
click at [712, 205] on icon "context-menu" at bounding box center [714, 205] width 7 height 7
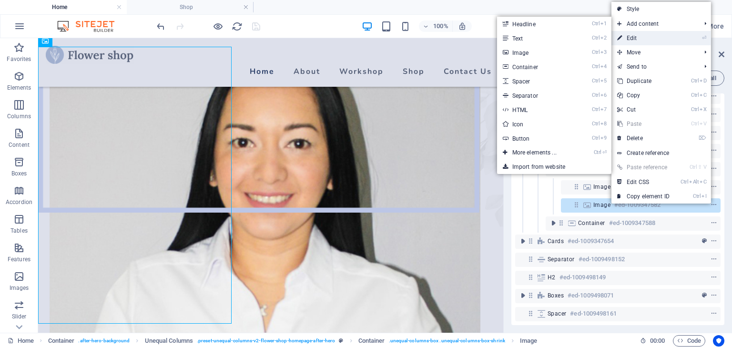
click at [634, 40] on link "⏎ Edit" at bounding box center [644, 38] width 64 height 14
select select "%"
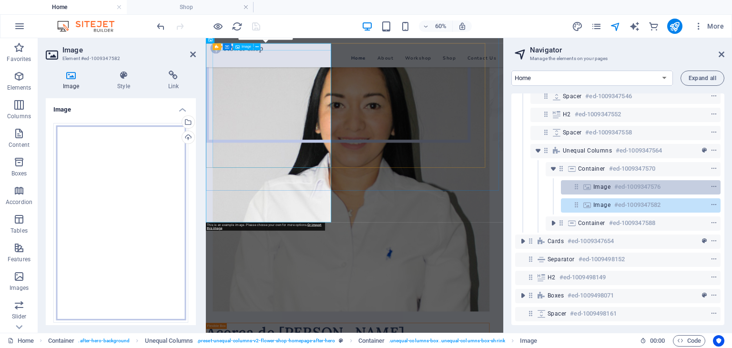
click at [617, 189] on h6 "#ed-1009347576" at bounding box center [638, 186] width 46 height 11
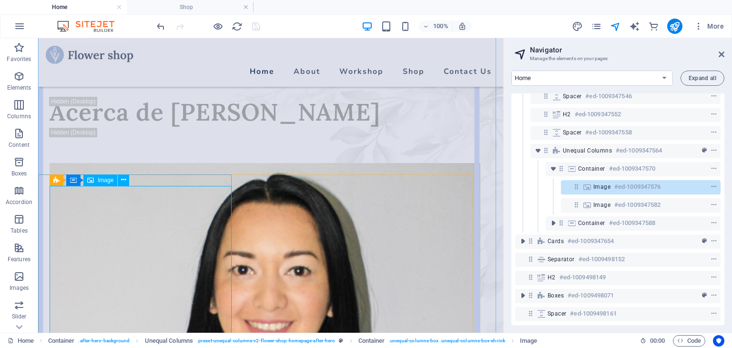
drag, startPoint x: 692, startPoint y: 206, endPoint x: 688, endPoint y: 182, distance: 24.7
click at [688, 182] on div "Menu Bar #ed-1009347612 Container #ed-1009347492 Spacer #ed-1009347498 Spacer #…" at bounding box center [618, 209] width 213 height 232
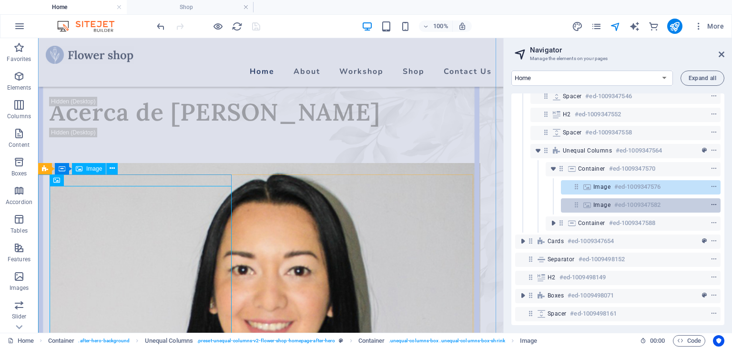
click at [711, 205] on icon "context-menu" at bounding box center [714, 205] width 7 height 7
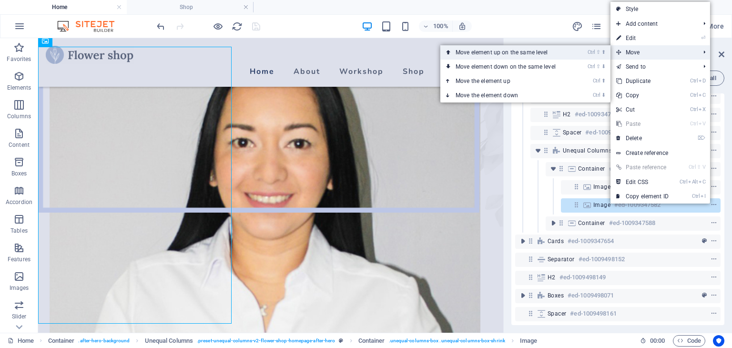
click at [532, 54] on link "Ctrl ⇧ ⬆ Move element up on the same level" at bounding box center [508, 52] width 134 height 14
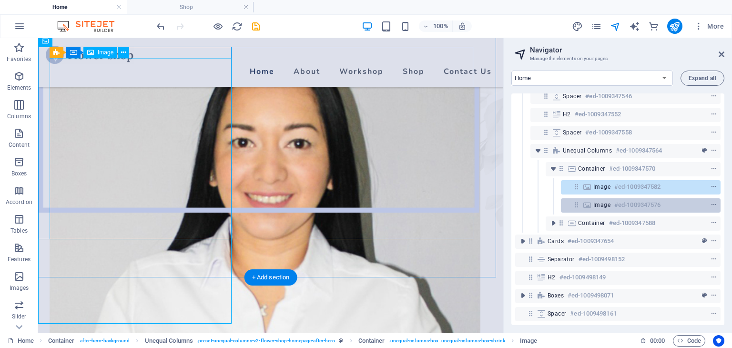
click at [596, 202] on span "Image" at bounding box center [602, 205] width 17 height 8
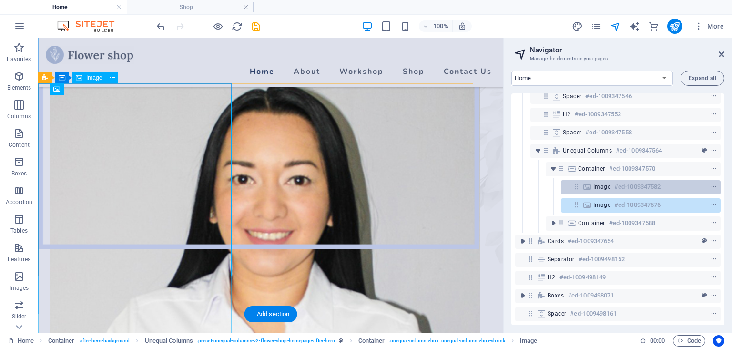
click at [603, 185] on span "Image" at bounding box center [602, 187] width 17 height 8
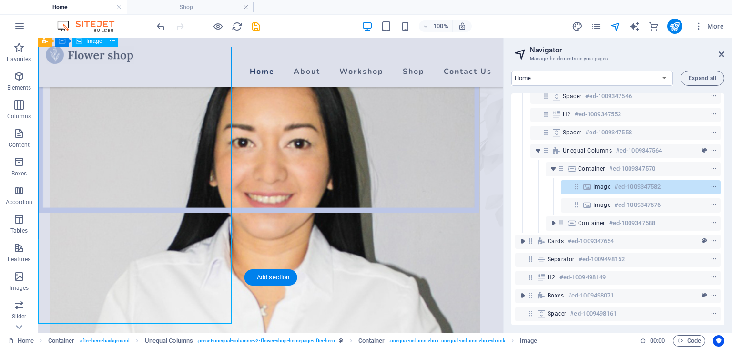
click at [605, 188] on span "Image" at bounding box center [602, 187] width 17 height 8
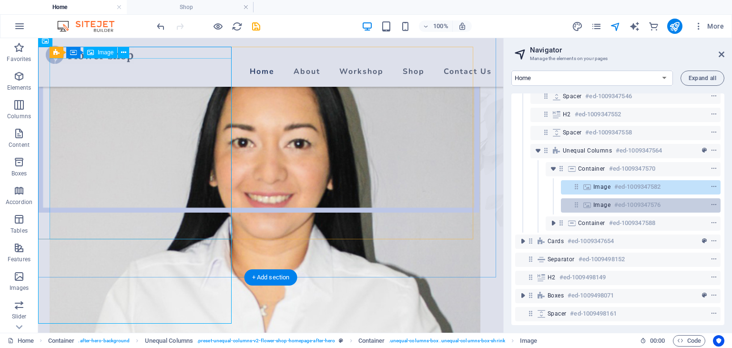
click at [604, 206] on span "Image" at bounding box center [602, 205] width 17 height 8
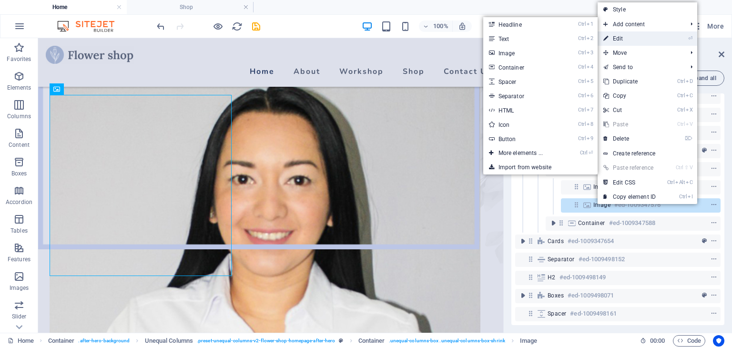
click at [619, 42] on link "⏎ Edit" at bounding box center [630, 38] width 64 height 14
select select "%"
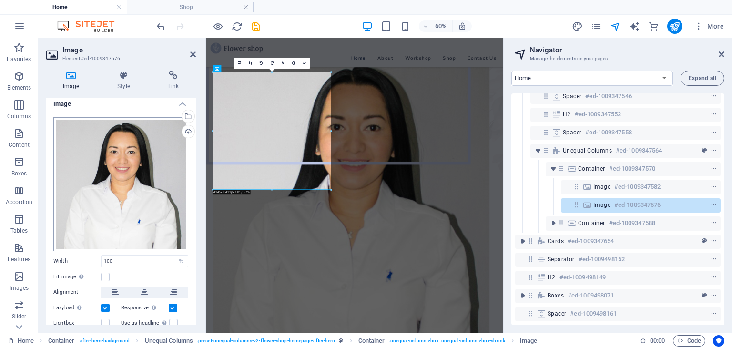
scroll to position [0, 0]
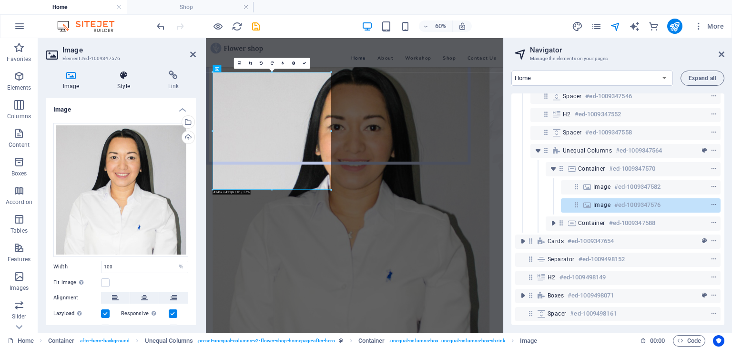
click at [120, 74] on icon at bounding box center [123, 76] width 47 height 10
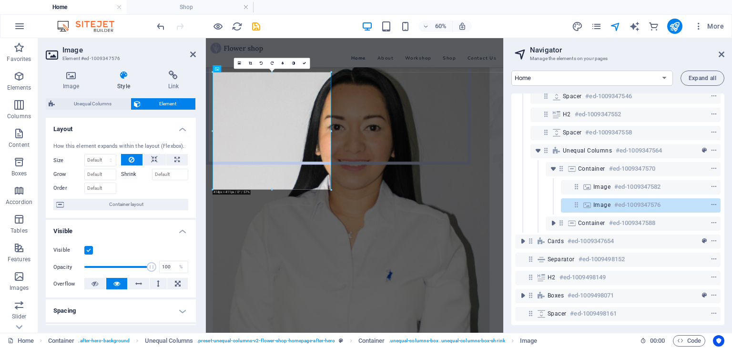
scroll to position [95, 0]
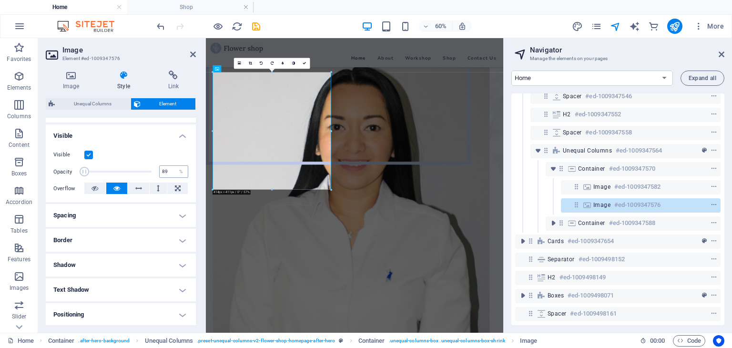
type input "100"
drag, startPoint x: 148, startPoint y: 169, endPoint x: 192, endPoint y: 169, distance: 44.3
click at [192, 169] on div "Visible Opacity 100 % Overflow" at bounding box center [121, 172] width 150 height 61
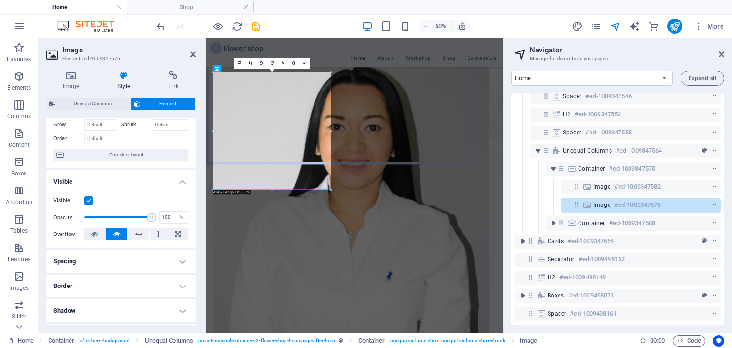
scroll to position [0, 0]
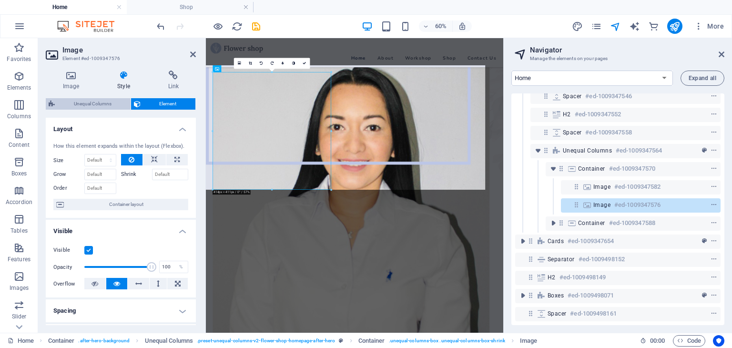
click at [82, 103] on span "Unequal Columns" at bounding box center [93, 103] width 70 height 11
select select "%"
select select "px"
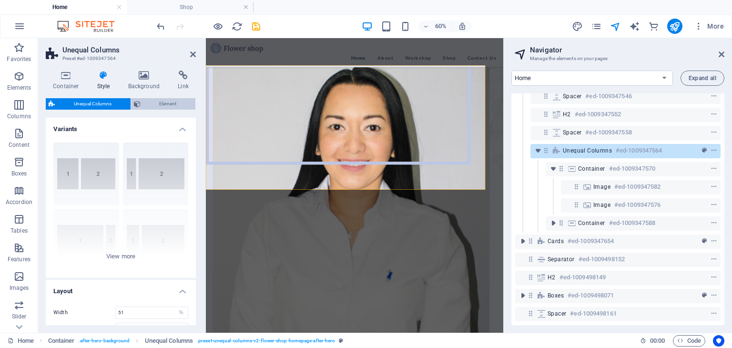
click at [154, 105] on span "Element" at bounding box center [169, 103] width 50 height 11
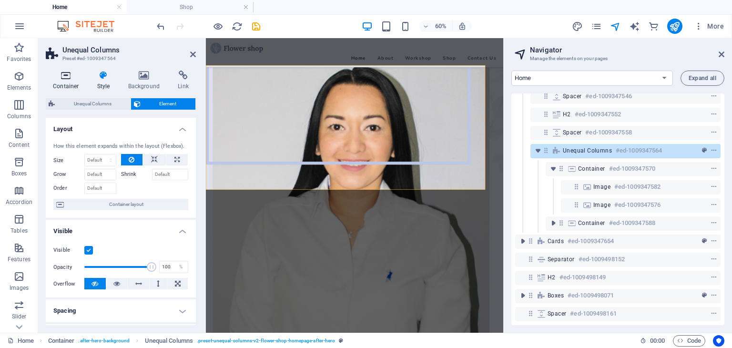
click at [65, 81] on h4 "Container" at bounding box center [68, 81] width 44 height 20
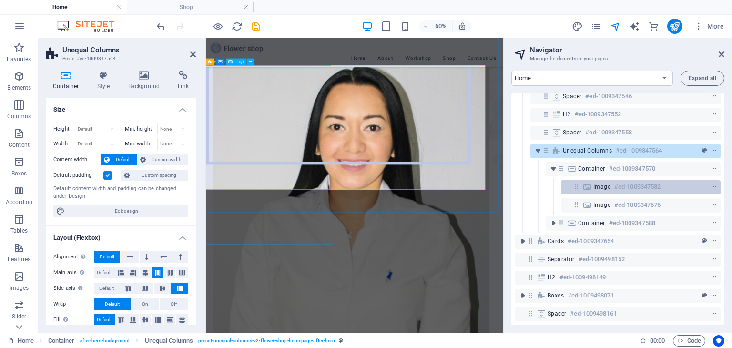
click at [604, 187] on span "Image" at bounding box center [602, 187] width 17 height 8
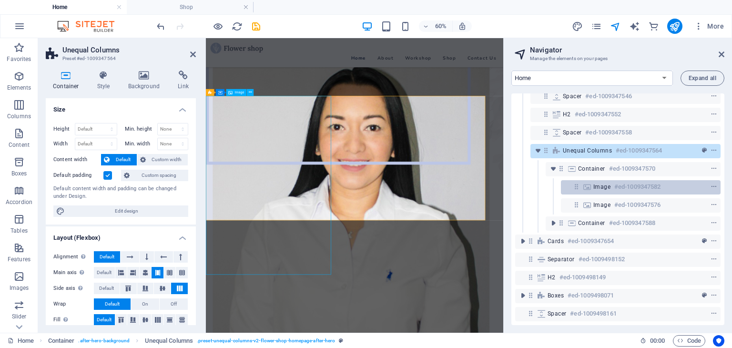
scroll to position [401, 0]
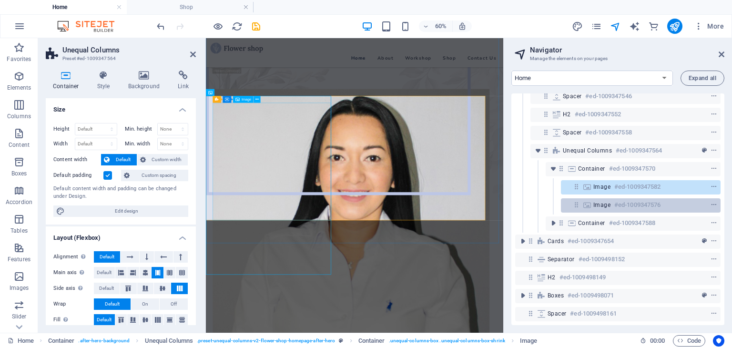
click at [601, 206] on span "Image" at bounding box center [602, 205] width 17 height 8
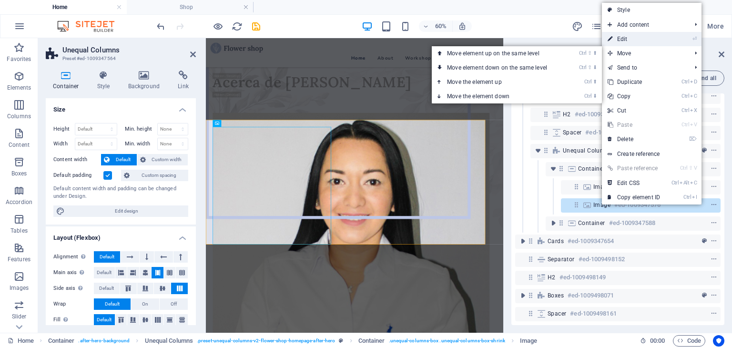
click at [622, 38] on link "⏎ Edit" at bounding box center [634, 39] width 64 height 14
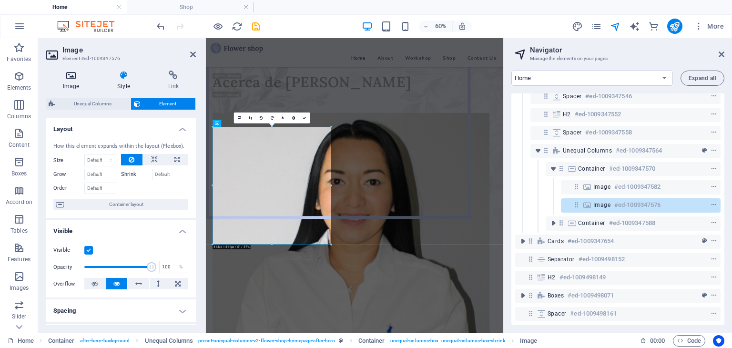
click at [70, 86] on h4 "Image" at bounding box center [73, 81] width 54 height 20
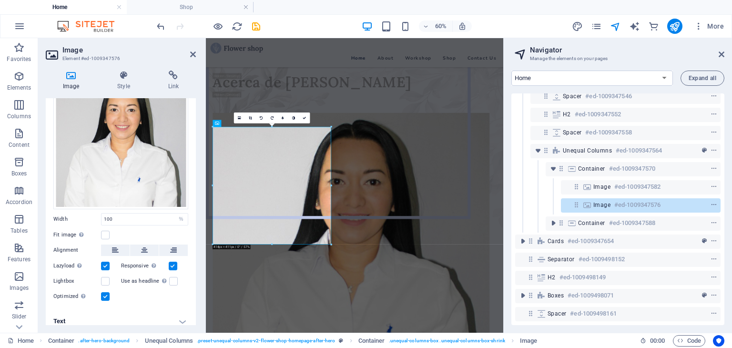
scroll to position [53, 0]
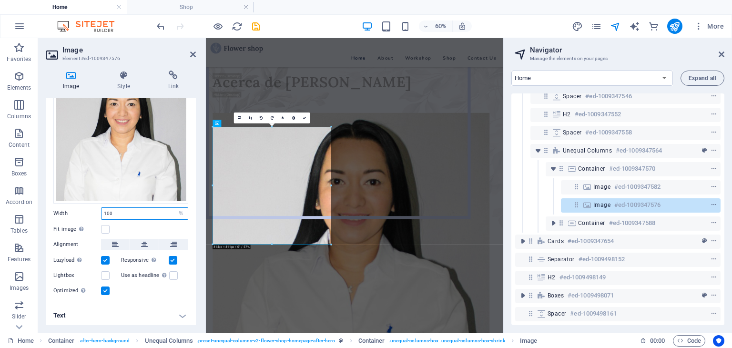
click at [163, 212] on input "100" at bounding box center [145, 213] width 86 height 11
drag, startPoint x: 86, startPoint y: 209, endPoint x: 51, endPoint y: 210, distance: 34.3
click at [51, 210] on div "Drag files here, click to choose files or select files from Files or our free s…" at bounding box center [121, 183] width 150 height 242
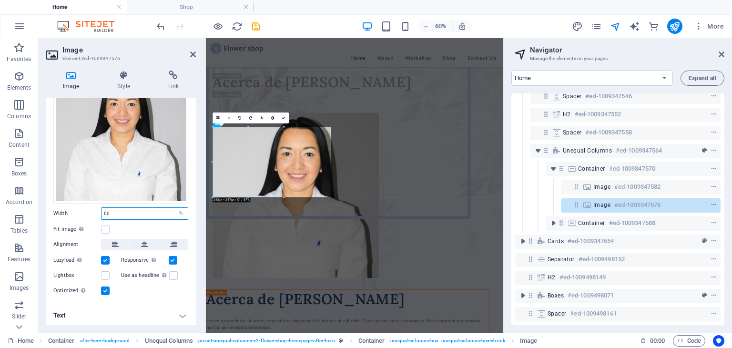
drag, startPoint x: 122, startPoint y: 206, endPoint x: 89, endPoint y: 212, distance: 33.4
click at [89, 212] on div "Width 60 Default auto px rem % em vh vw" at bounding box center [120, 213] width 135 height 12
type input "100"
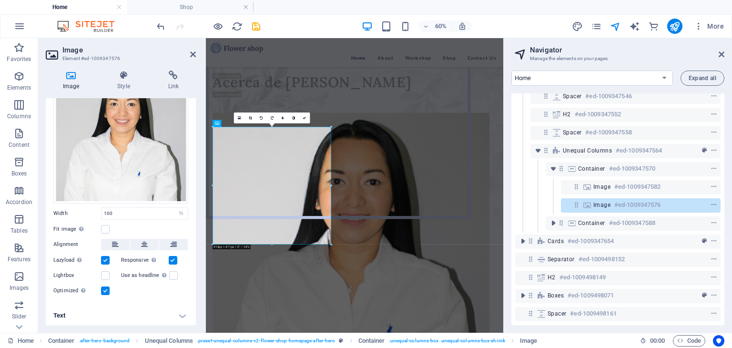
click at [105, 289] on label at bounding box center [105, 291] width 9 height 9
click at [0, 0] on input "Optimized Images are compressed to improve page speed." at bounding box center [0, 0] width 0 height 0
click at [105, 289] on label at bounding box center [105, 291] width 9 height 9
click at [0, 0] on input "Optimized Images are compressed to improve page speed." at bounding box center [0, 0] width 0 height 0
click at [103, 225] on label at bounding box center [105, 229] width 9 height 9
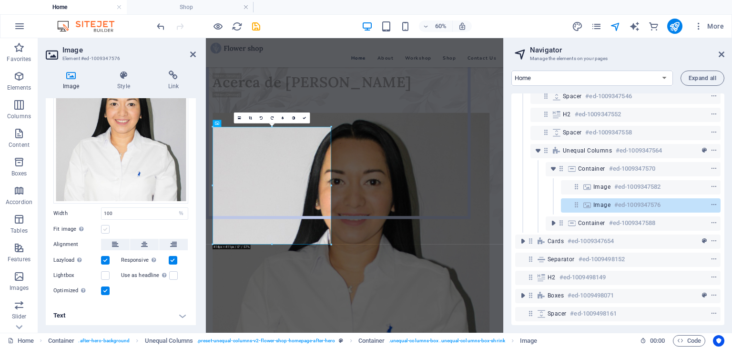
click at [0, 0] on input "Fit image Automatically fit image to a fixed width and height" at bounding box center [0, 0] width 0 height 0
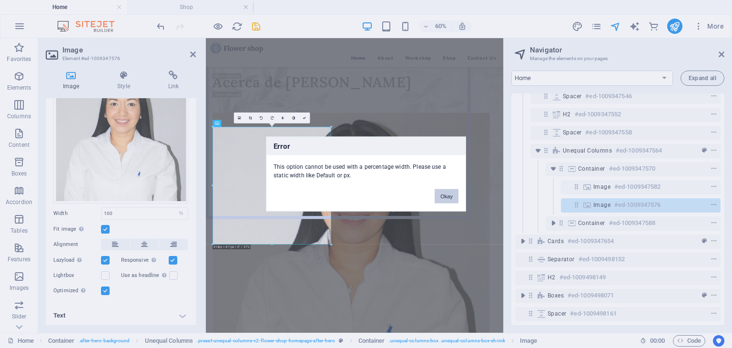
click at [444, 195] on button "Okay" at bounding box center [447, 196] width 24 height 14
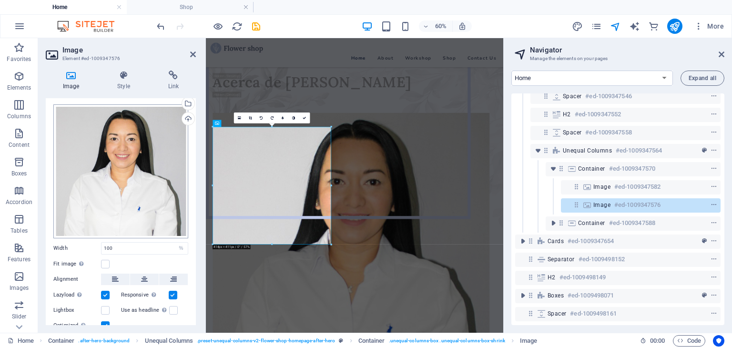
scroll to position [0, 0]
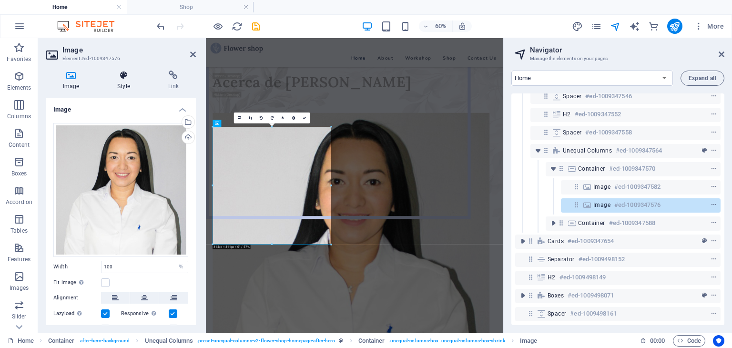
click at [124, 77] on icon at bounding box center [123, 76] width 47 height 10
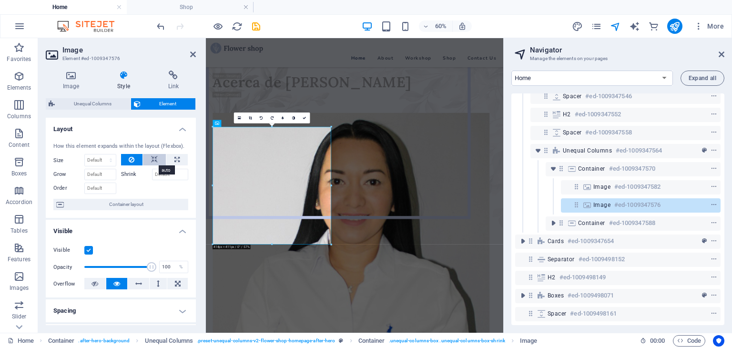
click at [153, 159] on icon at bounding box center [154, 159] width 7 height 11
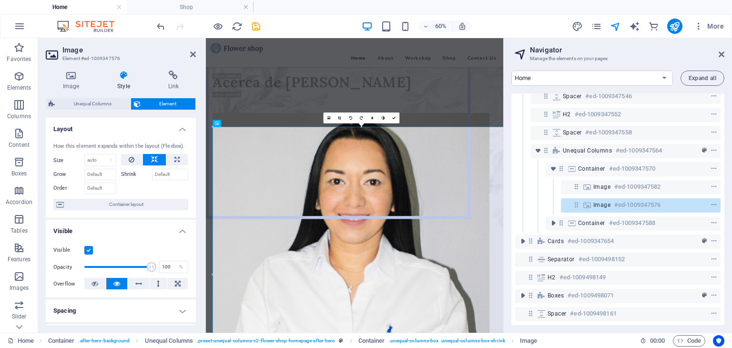
click at [153, 159] on icon at bounding box center [154, 159] width 7 height 11
click at [122, 159] on button at bounding box center [132, 159] width 22 height 11
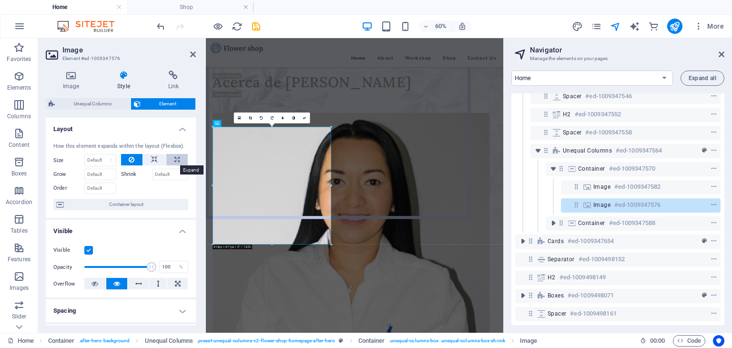
click at [175, 159] on icon at bounding box center [177, 159] width 5 height 11
type input "100"
select select "%"
click at [133, 157] on icon at bounding box center [132, 159] width 6 height 11
select select "DISABLED_OPTION_VALUE"
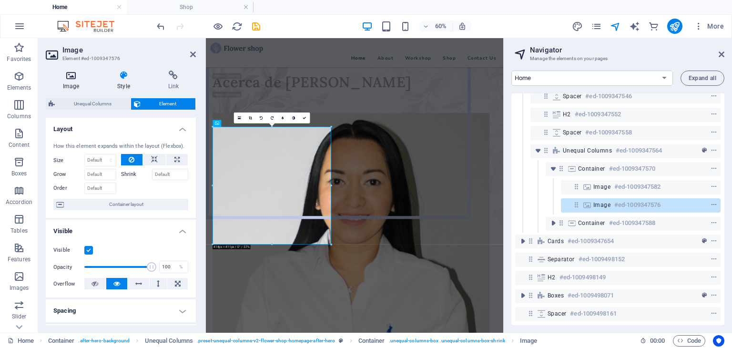
click at [70, 76] on icon at bounding box center [71, 76] width 51 height 10
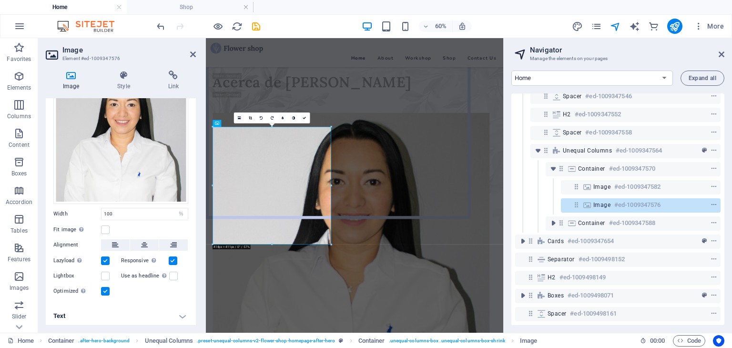
scroll to position [53, 0]
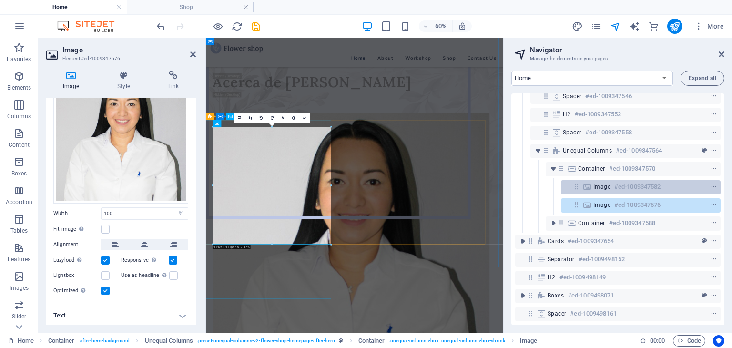
click at [628, 185] on h6 "#ed-1009347582" at bounding box center [638, 186] width 46 height 11
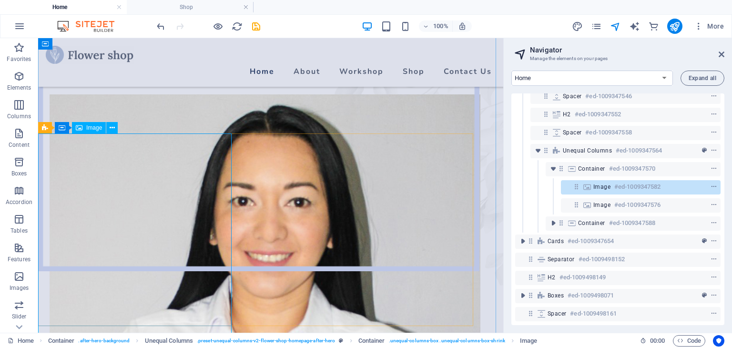
scroll to position [544, 0]
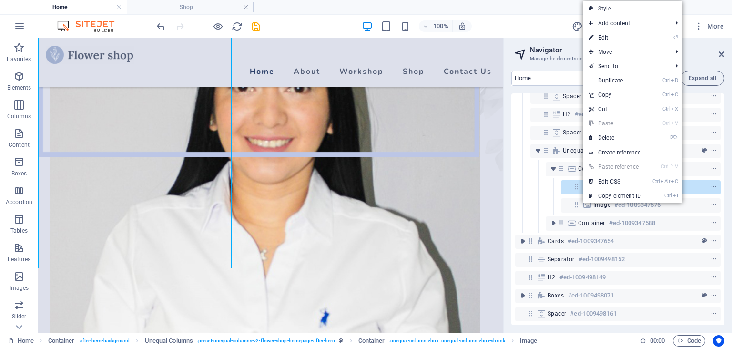
click at [602, 36] on link "⏎ Edit" at bounding box center [615, 38] width 64 height 14
select select "%"
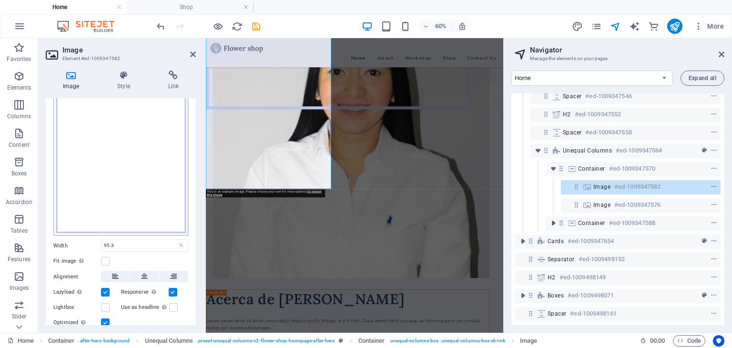
scroll to position [118, 0]
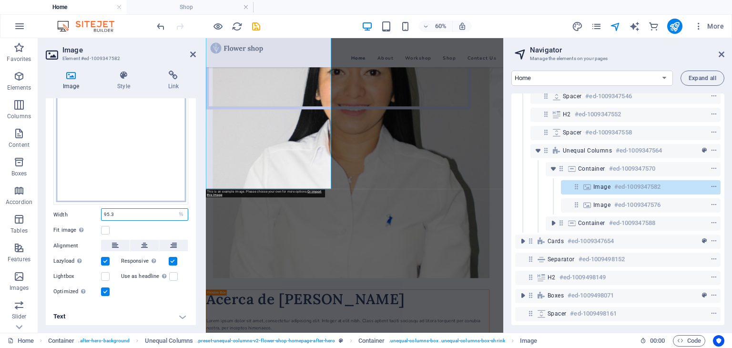
click at [136, 211] on input "95.3" at bounding box center [145, 214] width 86 height 11
drag, startPoint x: 130, startPoint y: 210, endPoint x: 72, endPoint y: 211, distance: 57.2
click at [72, 211] on div "Width 95.3 Default auto px rem % em vh vw" at bounding box center [120, 214] width 135 height 12
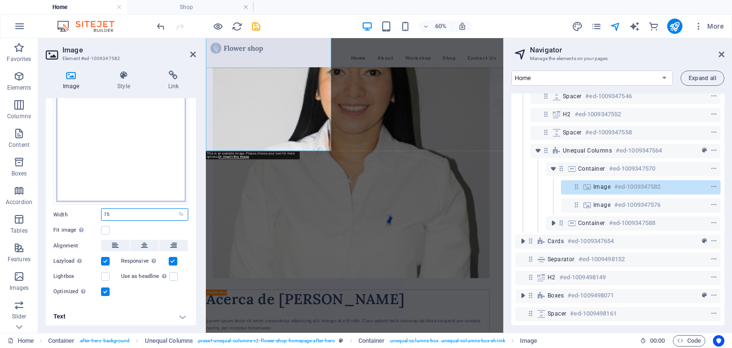
drag, startPoint x: 134, startPoint y: 212, endPoint x: 81, endPoint y: 215, distance: 53.5
click at [81, 215] on div "Width 75 Default auto px rem % em vh vw" at bounding box center [120, 214] width 135 height 12
type input "95"
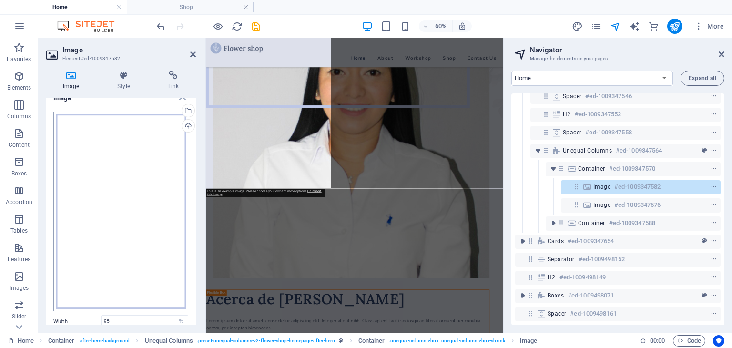
scroll to position [0, 0]
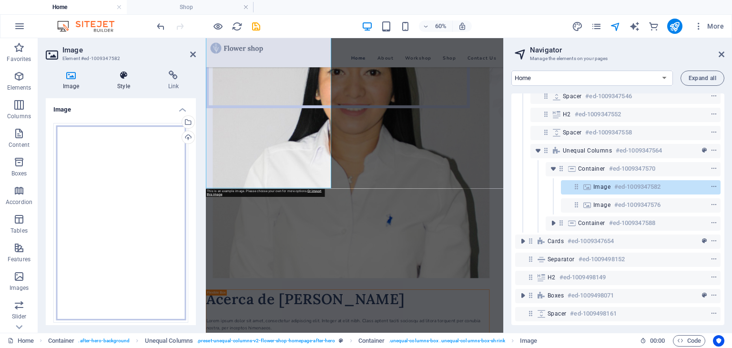
click at [124, 72] on icon at bounding box center [123, 76] width 47 height 10
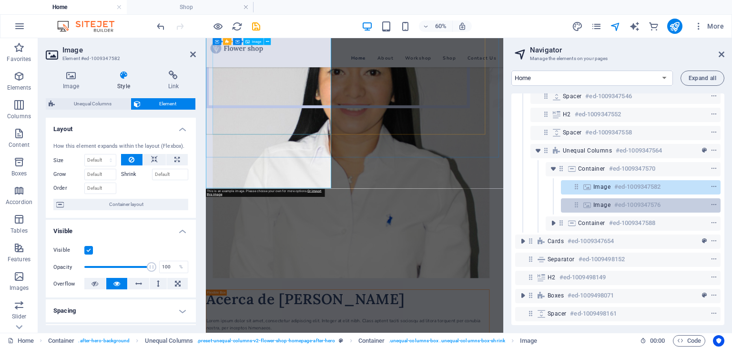
click at [609, 203] on span "Image" at bounding box center [602, 205] width 17 height 8
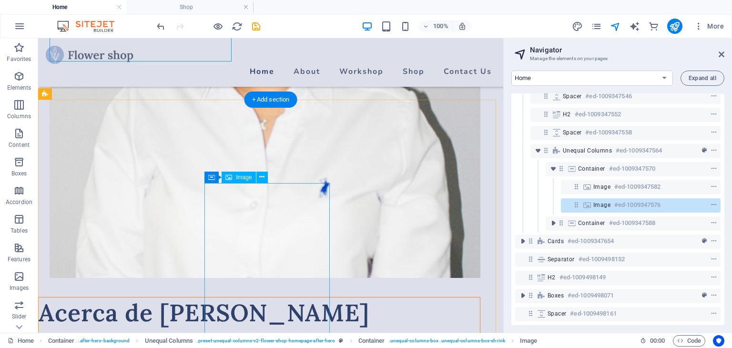
scroll to position [694, 0]
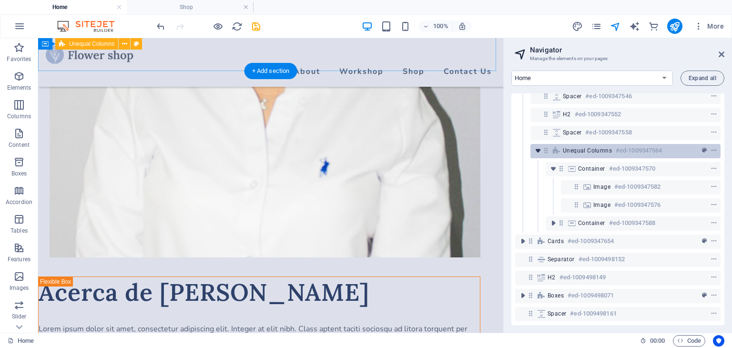
click at [538, 149] on icon "toggle-expand" at bounding box center [539, 151] width 10 height 10
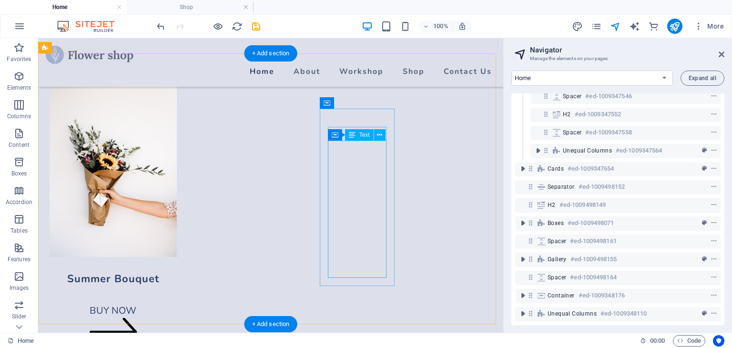
scroll to position [1097, 0]
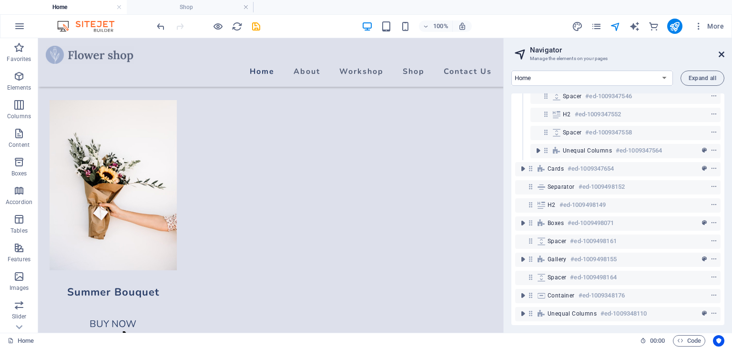
click at [721, 54] on icon at bounding box center [722, 55] width 6 height 8
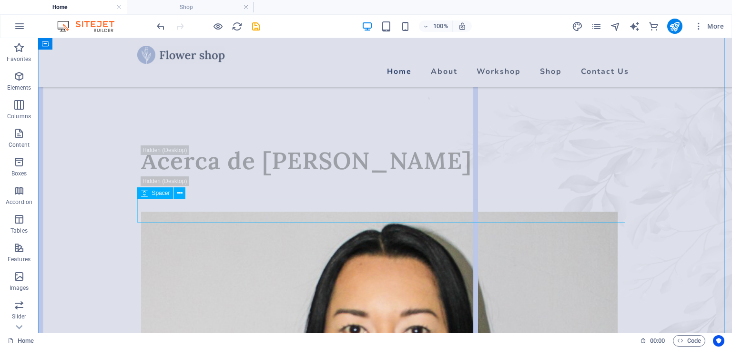
scroll to position [0, 0]
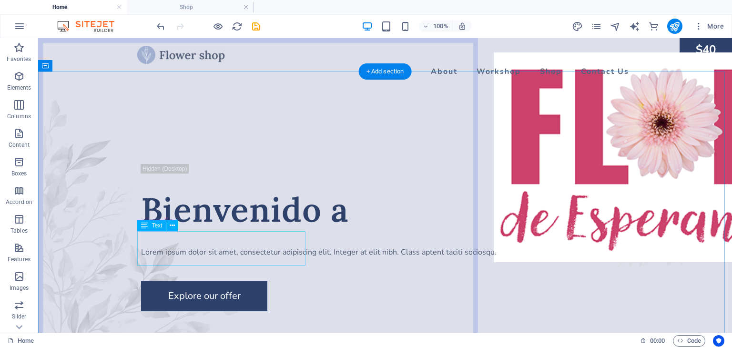
click at [208, 247] on div "Lorem ipsum dolor sit amet, consectetur adipiscing elit. Integer at elit nibh. …" at bounding box center [385, 252] width 488 height 11
click at [175, 247] on div "Lorem ipsum dolor sit amet, consectetur adipiscing elit. Integer at elit nibh. …" at bounding box center [385, 252] width 488 height 11
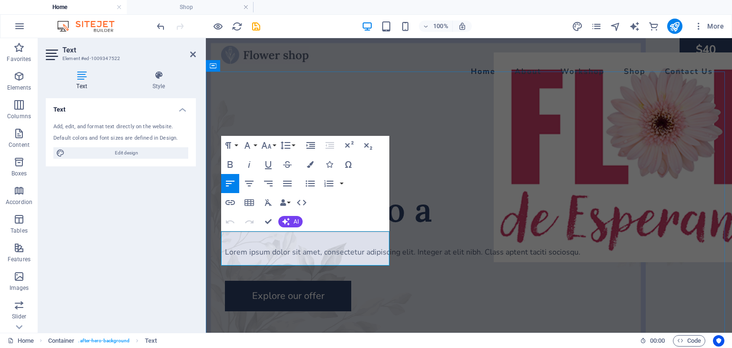
click at [277, 258] on p "Lorem ipsum dolor sit amet, consectetur adipiscing elit. Integer at elit nibh. …" at bounding box center [469, 252] width 488 height 11
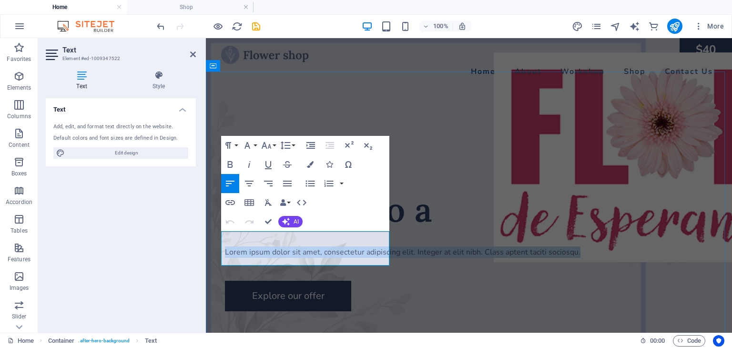
drag, startPoint x: 280, startPoint y: 259, endPoint x: 221, endPoint y: 235, distance: 63.8
click at [225, 247] on p "Lorem ipsum dolor sit amet, consectetur adipiscing elit. Integer at elit nibh. …" at bounding box center [469, 252] width 488 height 11
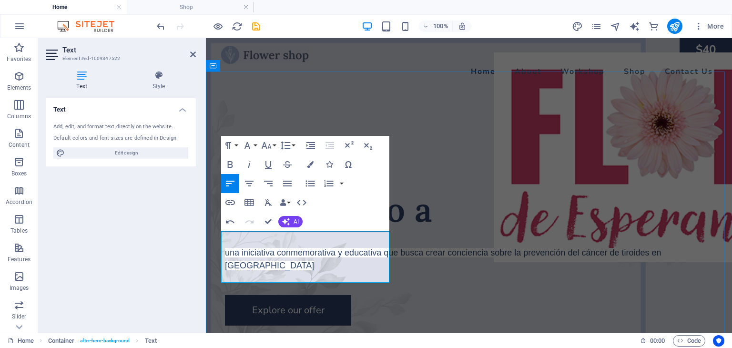
click at [228, 248] on span "una iniciativa conmemorativa y educativa que busca crear conciencia sobre la pr…" at bounding box center [443, 259] width 437 height 22
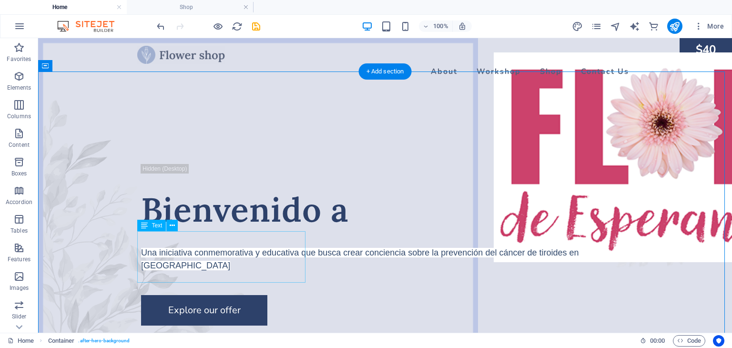
click at [230, 252] on div "Una iniciativa conmemorativa y educativa que busca crear conciencia sobre la pr…" at bounding box center [385, 260] width 488 height 26
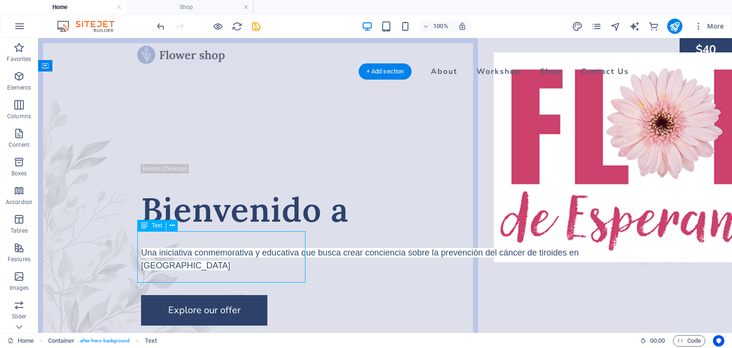
click at [172, 266] on div "Una iniciativa conmemorativa y educativa que busca crear conciencia sobre la pr…" at bounding box center [385, 260] width 488 height 26
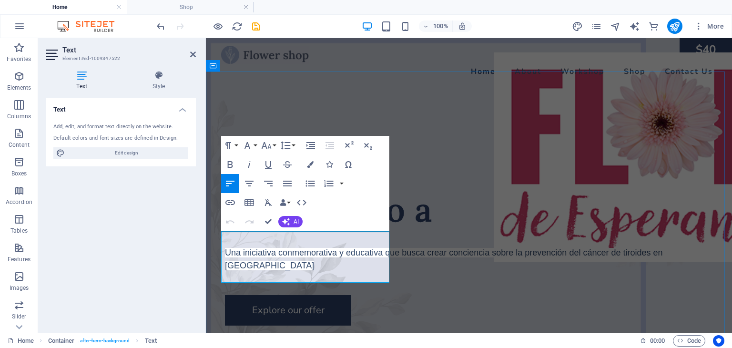
click at [299, 272] on p "Una iniciativa conmemorativa y educativa que busca crear conciencia sobre la pr…" at bounding box center [469, 260] width 488 height 26
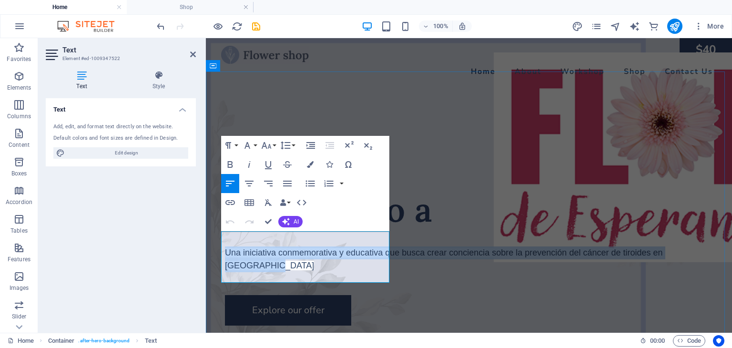
drag, startPoint x: 263, startPoint y: 274, endPoint x: 223, endPoint y: 237, distance: 55.0
click at [225, 247] on p "Una iniciativa conmemorativa y educativa que busca crear conciencia sobre la pr…" at bounding box center [469, 260] width 488 height 26
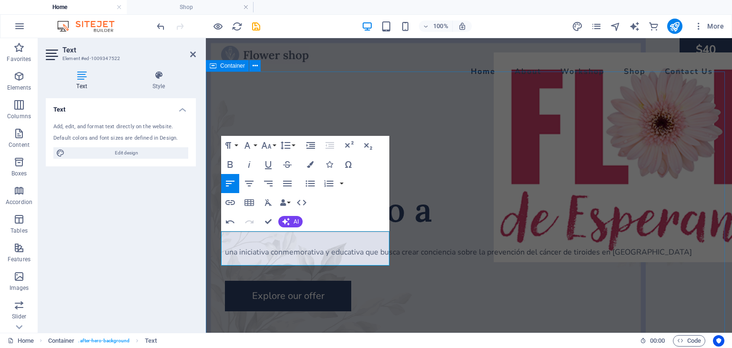
scroll to position [848, 2]
click at [226, 247] on p "una iniciativa conmemorativa y educativa que busca crear conciencia sobre la pr…" at bounding box center [469, 252] width 488 height 11
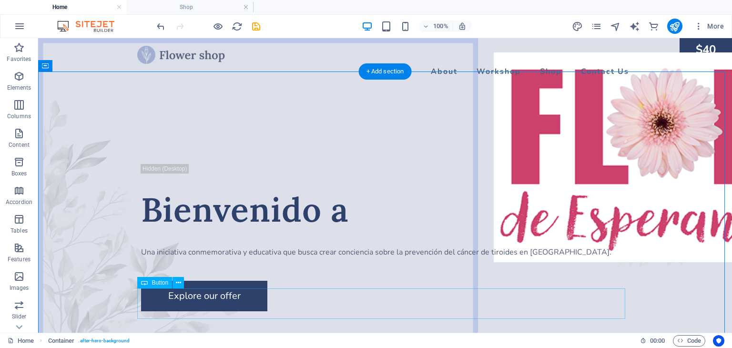
click at [223, 306] on div "Explore our offer" at bounding box center [385, 296] width 488 height 31
click at [180, 283] on icon at bounding box center [178, 283] width 5 height 10
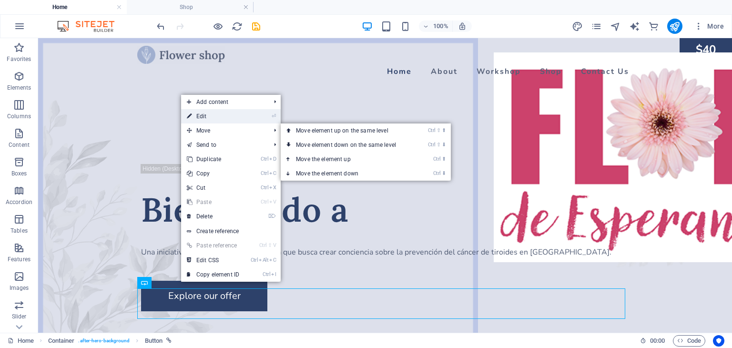
click at [210, 119] on link "⏎ Edit" at bounding box center [213, 116] width 64 height 14
select select "px"
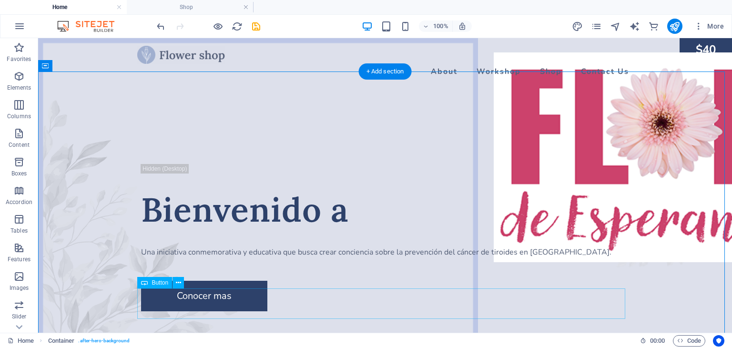
click at [199, 305] on div "Conocer mas" at bounding box center [385, 296] width 488 height 31
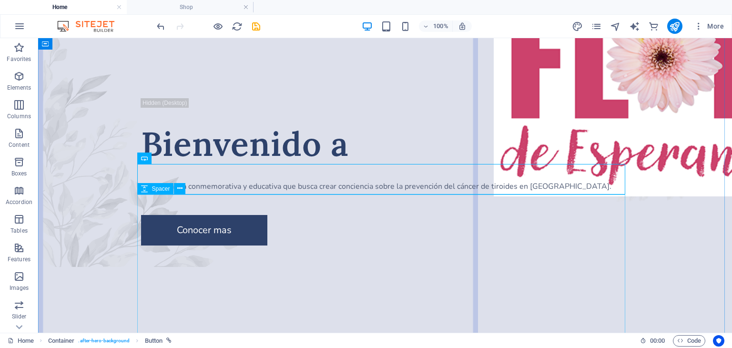
scroll to position [0, 0]
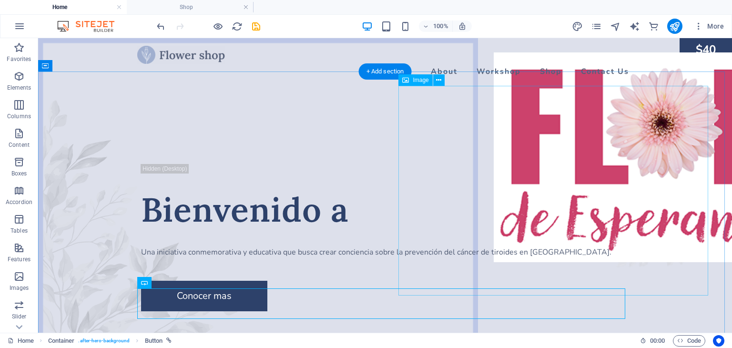
click at [494, 156] on figure at bounding box center [649, 157] width 310 height 210
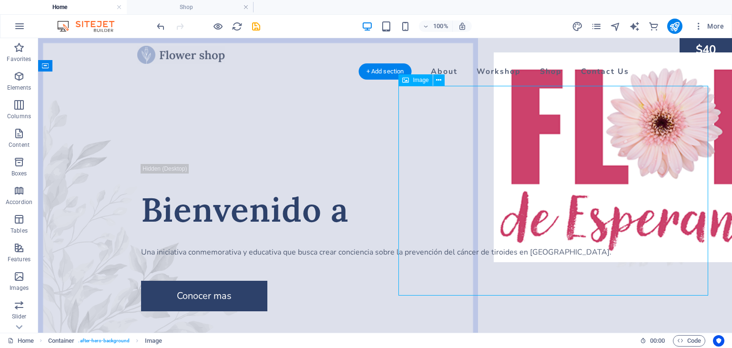
click at [504, 180] on figure at bounding box center [649, 157] width 310 height 210
click at [534, 170] on figure at bounding box center [649, 157] width 310 height 210
click at [440, 82] on icon at bounding box center [438, 80] width 5 height 10
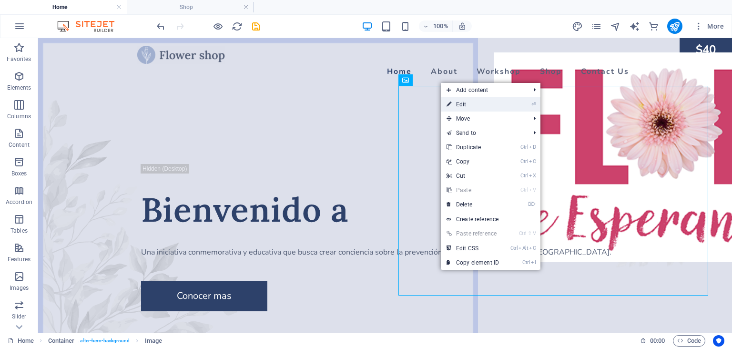
click at [458, 102] on link "⏎ Edit" at bounding box center [473, 104] width 64 height 14
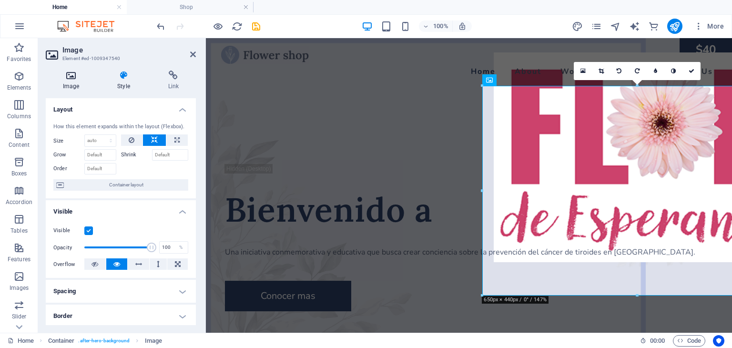
click at [74, 81] on h4 "Image" at bounding box center [73, 81] width 54 height 20
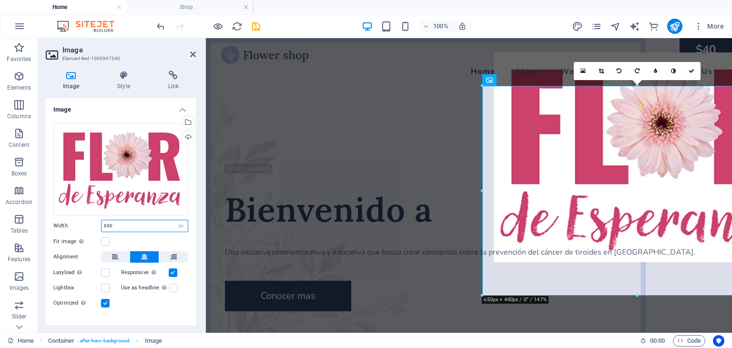
drag, startPoint x: 116, startPoint y: 226, endPoint x: 121, endPoint y: 226, distance: 5.3
click at [116, 226] on input "650" at bounding box center [145, 225] width 86 height 11
click at [65, 224] on div "Width 650 Default auto px rem % em vh vw" at bounding box center [120, 226] width 135 height 12
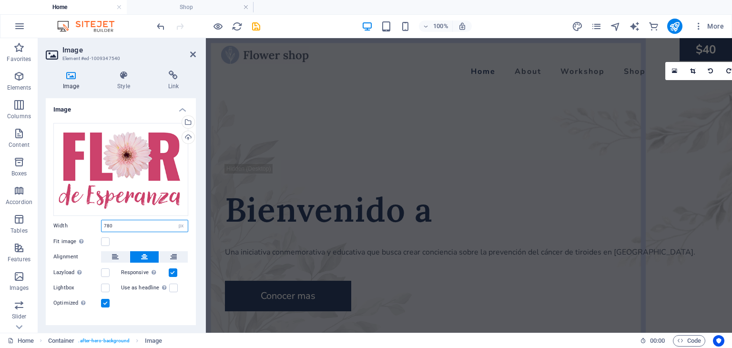
type input "780"
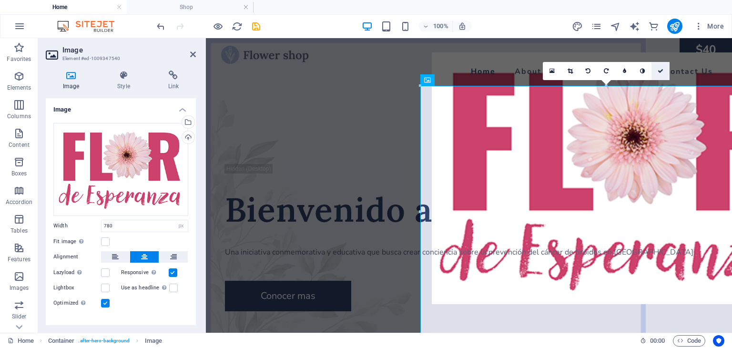
drag, startPoint x: 662, startPoint y: 69, endPoint x: 624, endPoint y: 32, distance: 52.6
click at [662, 69] on icon at bounding box center [661, 71] width 6 height 6
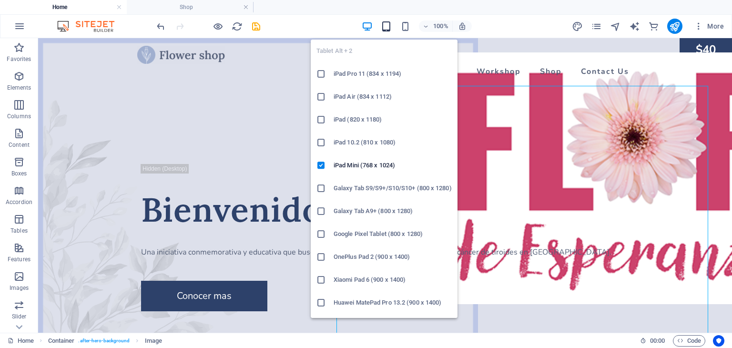
click at [386, 23] on icon "button" at bounding box center [386, 26] width 11 height 11
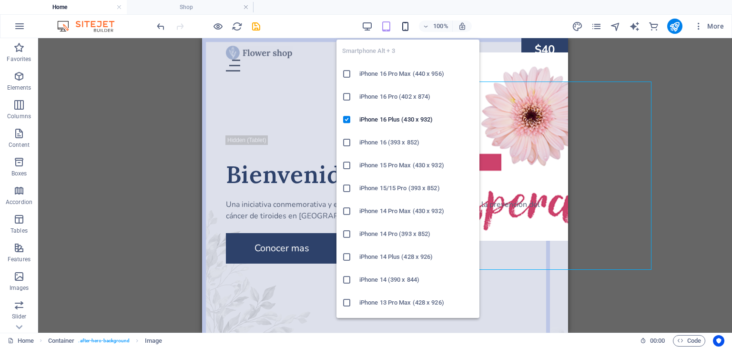
click at [406, 26] on icon "button" at bounding box center [405, 26] width 11 height 11
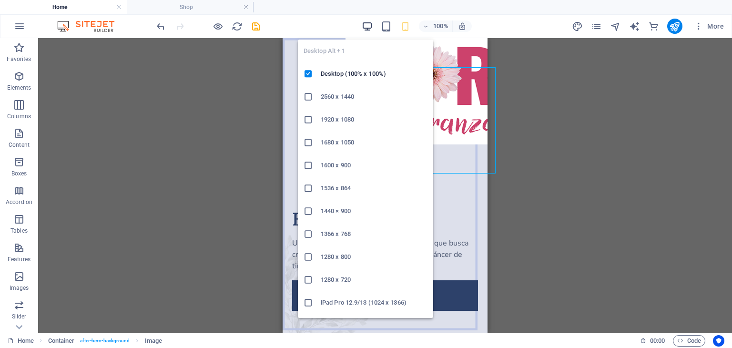
click at [366, 23] on icon "button" at bounding box center [367, 26] width 11 height 11
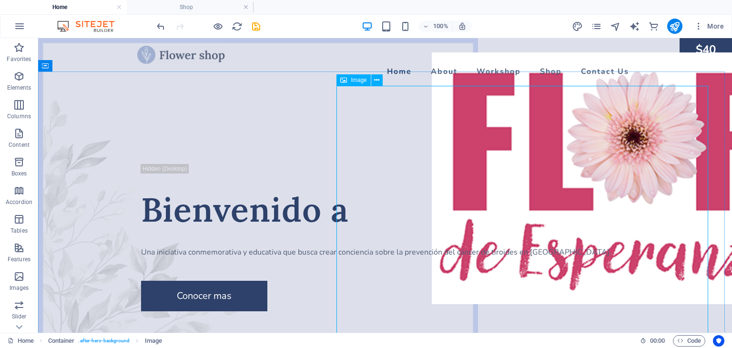
click at [345, 82] on icon at bounding box center [343, 79] width 7 height 11
click at [351, 81] on span "Image" at bounding box center [359, 80] width 16 height 6
click at [376, 79] on icon at bounding box center [376, 80] width 5 height 10
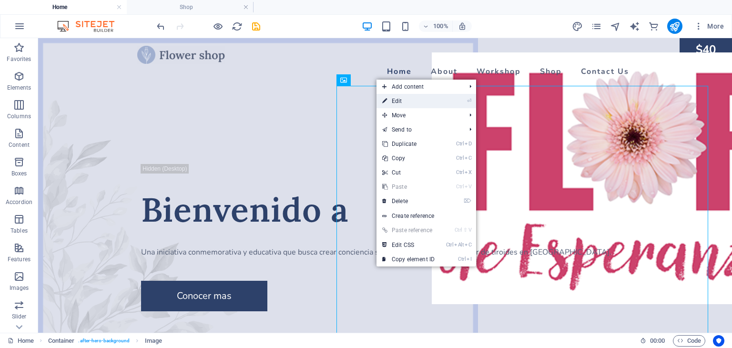
click at [395, 104] on link "⏎ Edit" at bounding box center [409, 101] width 64 height 14
select select "px"
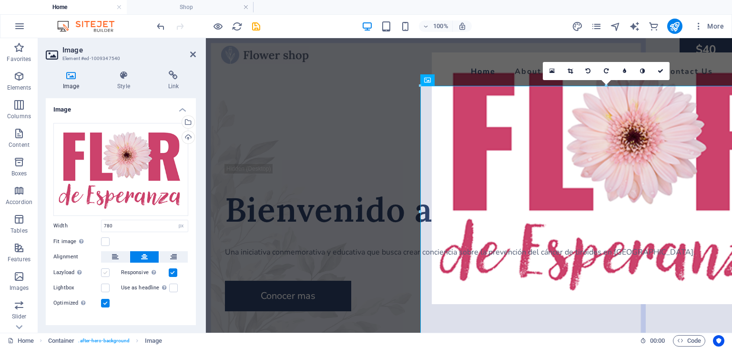
click at [105, 274] on label at bounding box center [105, 272] width 9 height 9
click at [0, 0] on input "Lazyload Loading images after the page loads improves page speed." at bounding box center [0, 0] width 0 height 0
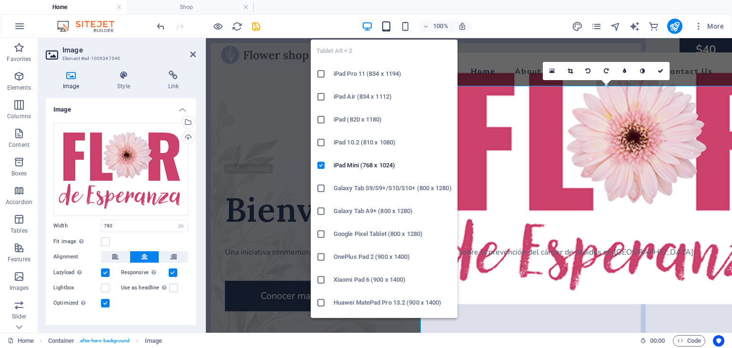
click at [385, 27] on icon "button" at bounding box center [386, 26] width 11 height 11
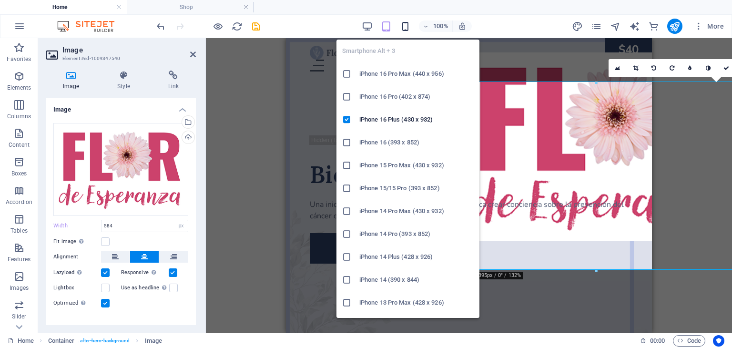
click at [407, 25] on icon "button" at bounding box center [405, 26] width 11 height 11
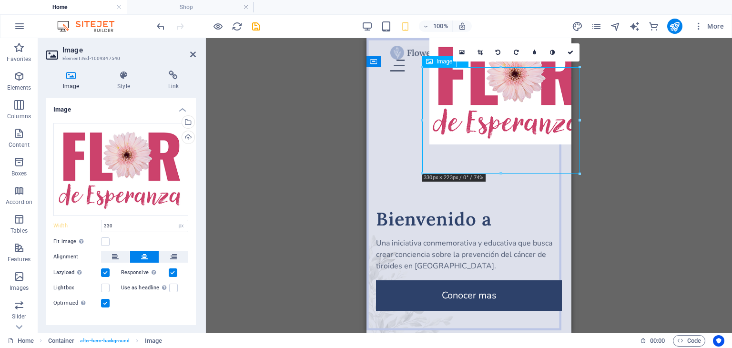
drag, startPoint x: 439, startPoint y: 63, endPoint x: 424, endPoint y: 62, distance: 15.3
click at [424, 62] on div "Image" at bounding box center [439, 61] width 34 height 11
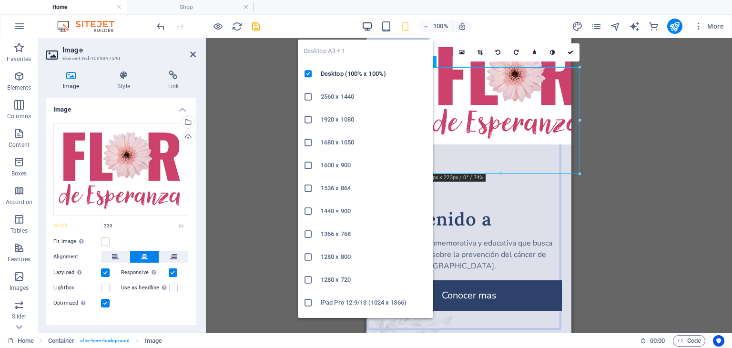
click at [368, 22] on icon "button" at bounding box center [367, 26] width 11 height 11
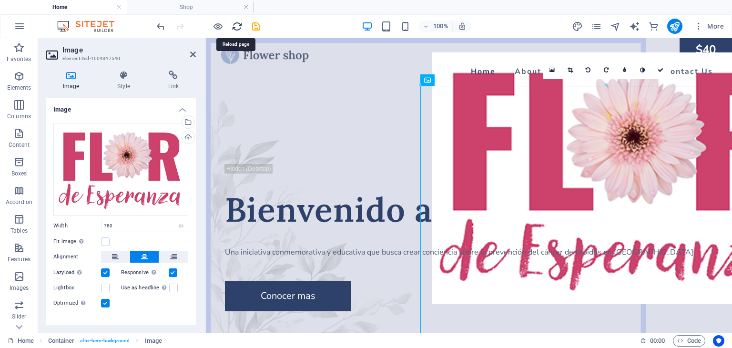
drag, startPoint x: 236, startPoint y: 28, endPoint x: 401, endPoint y: 14, distance: 165.6
click at [236, 28] on icon "reload" at bounding box center [237, 26] width 11 height 11
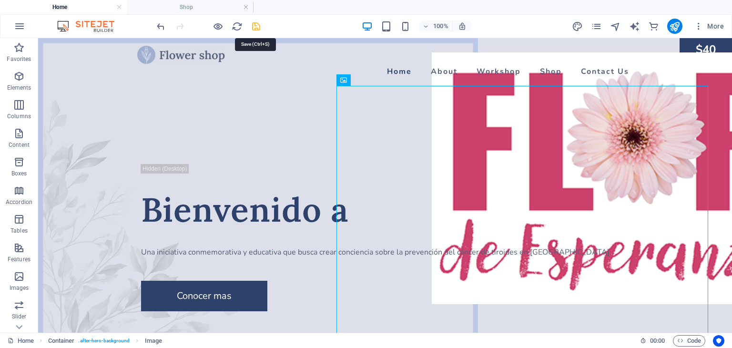
click at [257, 24] on icon "save" at bounding box center [256, 26] width 11 height 11
checkbox input "false"
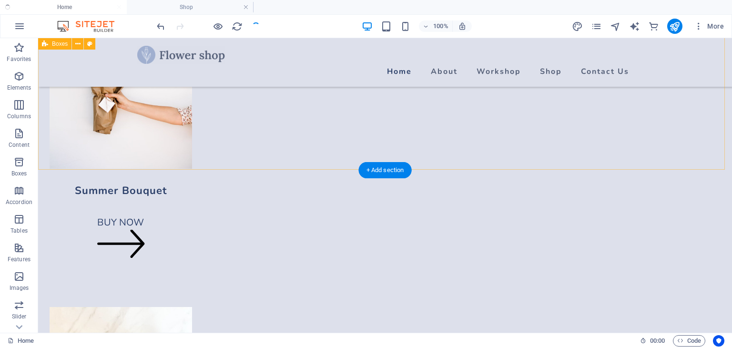
scroll to position [1192, 0]
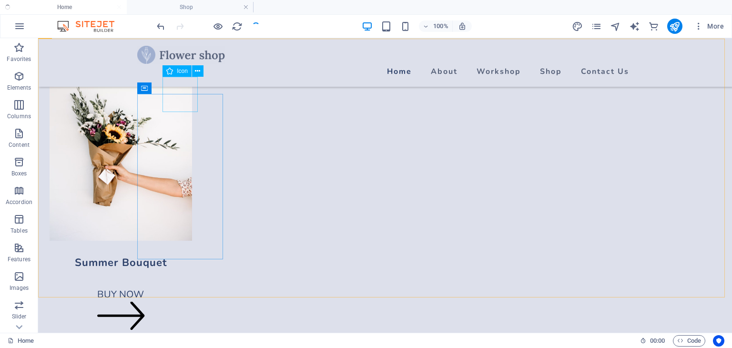
click at [173, 71] on icon at bounding box center [169, 70] width 7 height 11
click at [197, 70] on icon at bounding box center [197, 71] width 5 height 10
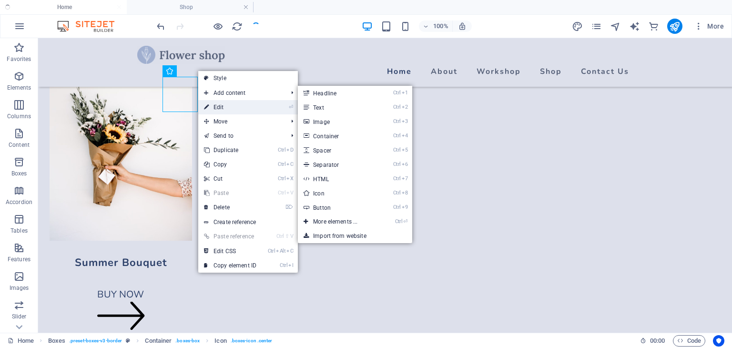
click at [222, 108] on link "⏎ Edit" at bounding box center [230, 107] width 64 height 14
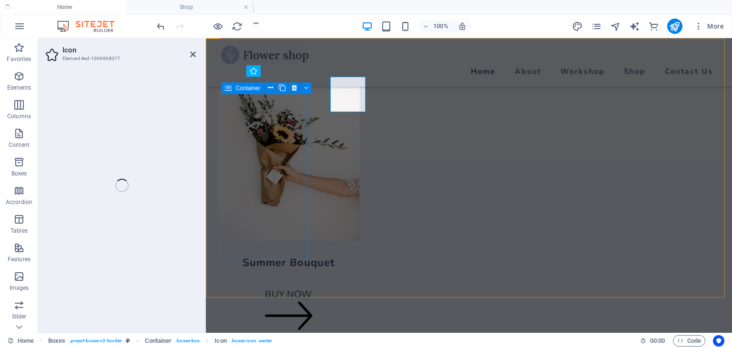
select select "xMidYMid"
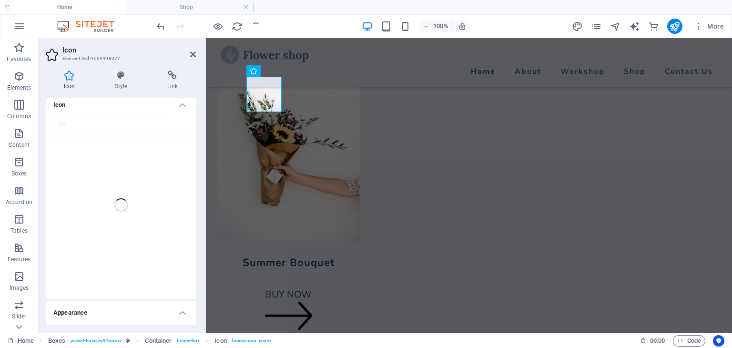
scroll to position [0, 0]
click at [191, 55] on icon at bounding box center [193, 55] width 6 height 8
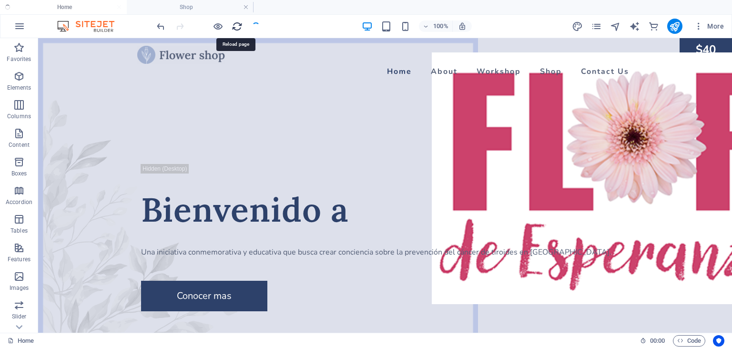
click at [237, 27] on icon "reload" at bounding box center [237, 26] width 11 height 11
click at [257, 25] on div at bounding box center [208, 26] width 107 height 15
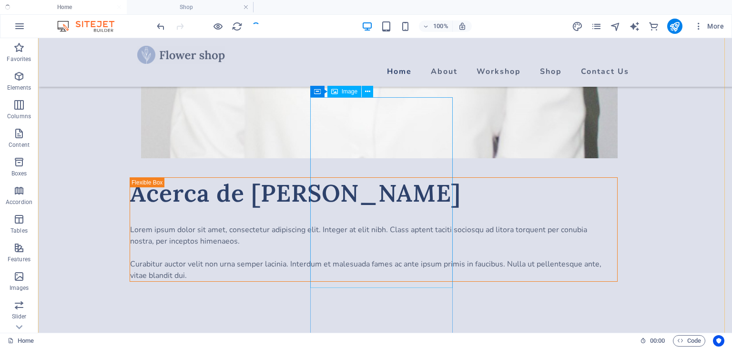
scroll to position [906, 0]
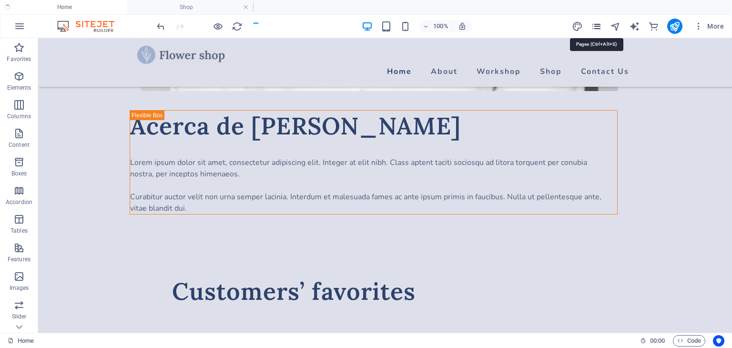
click at [596, 23] on icon "pages" at bounding box center [596, 26] width 11 height 11
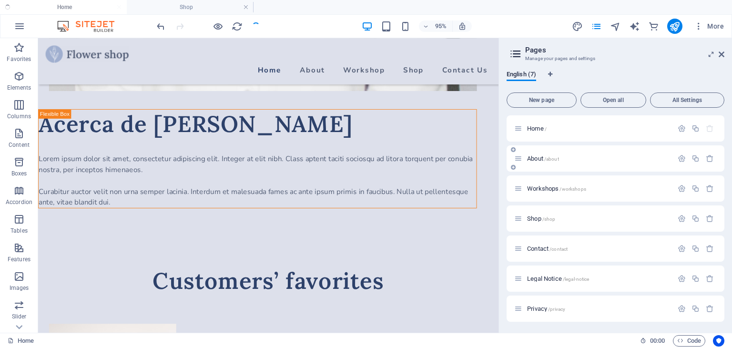
click at [540, 156] on span "About /about" at bounding box center [543, 158] width 32 height 7
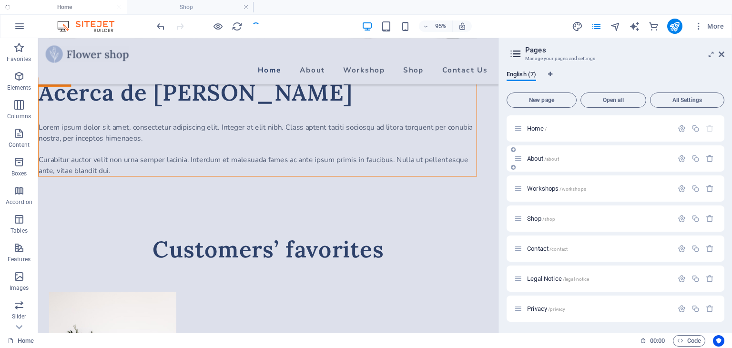
scroll to position [0, 0]
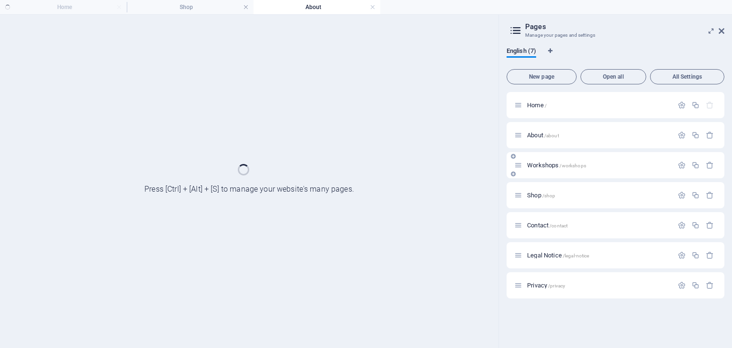
click at [545, 166] on span "Workshops /workshops" at bounding box center [556, 165] width 59 height 7
click at [536, 196] on span "Shop /shop" at bounding box center [541, 195] width 28 height 7
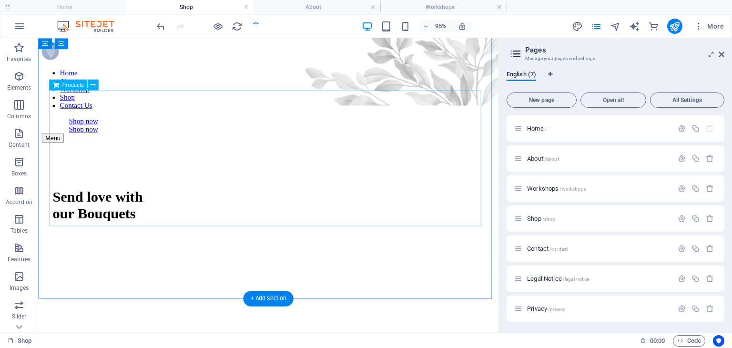
scroll to position [221, 0]
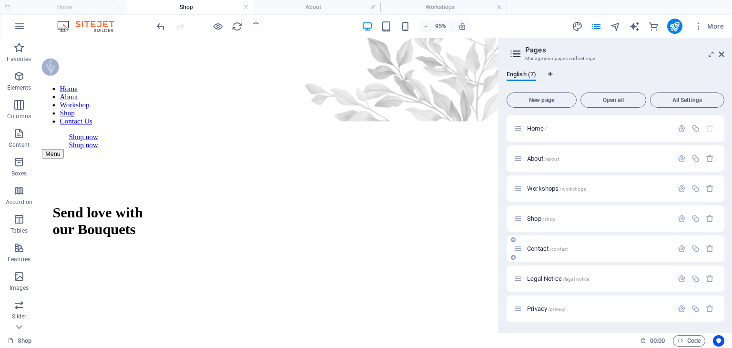
click at [538, 251] on span "Contact /contact" at bounding box center [547, 248] width 41 height 7
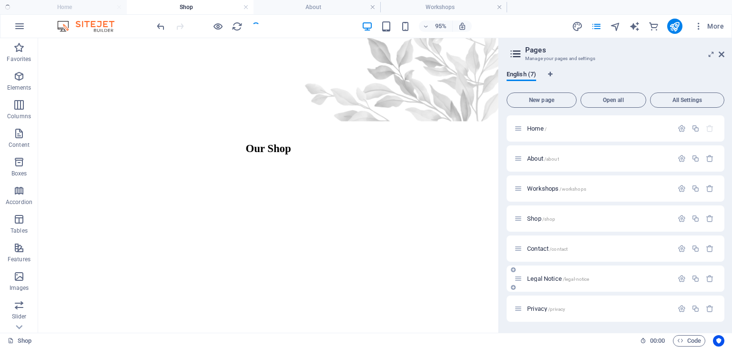
scroll to position [0, 0]
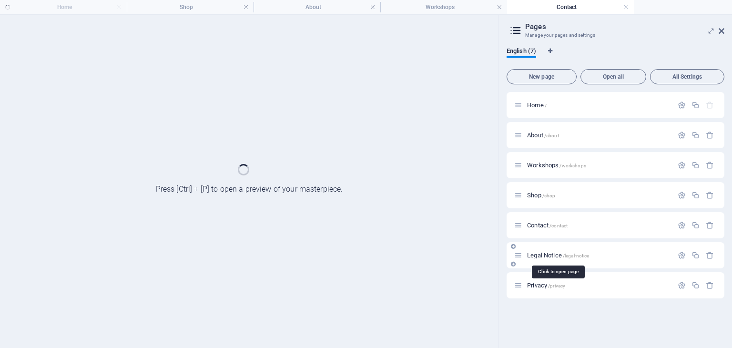
click at [541, 255] on span "Legal Notice /legal-notice" at bounding box center [558, 255] width 62 height 7
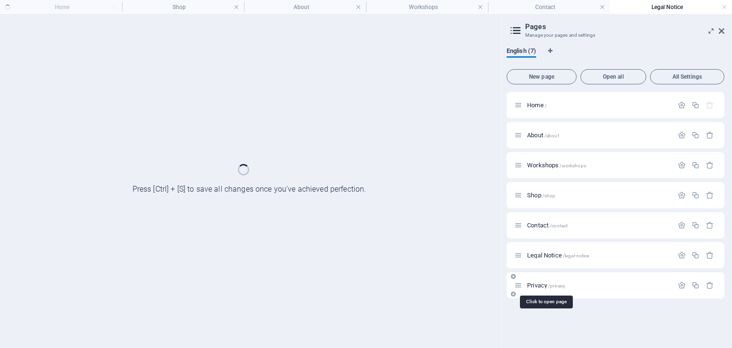
click at [536, 285] on span "Privacy /privacy" at bounding box center [546, 285] width 38 height 7
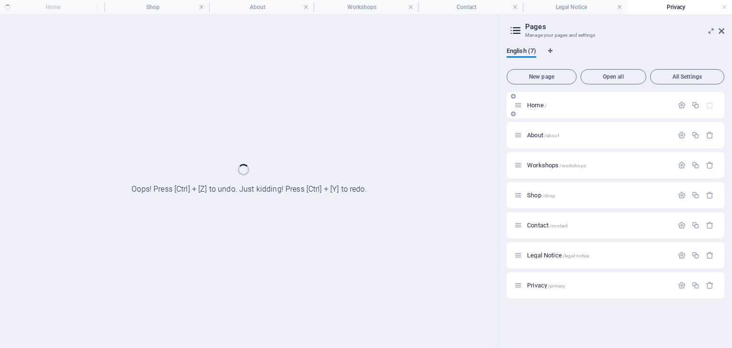
click at [533, 102] on span "Home /" at bounding box center [537, 105] width 20 height 7
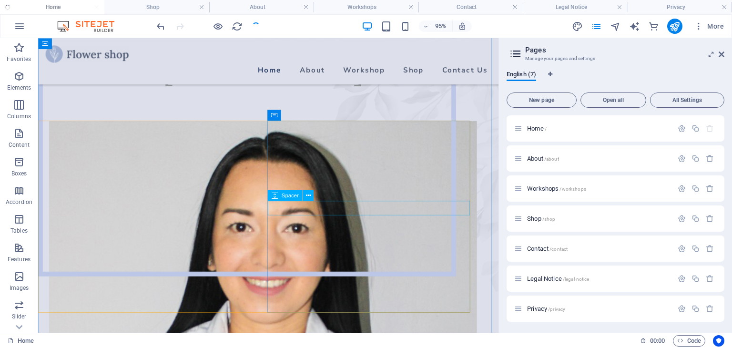
scroll to position [317, 0]
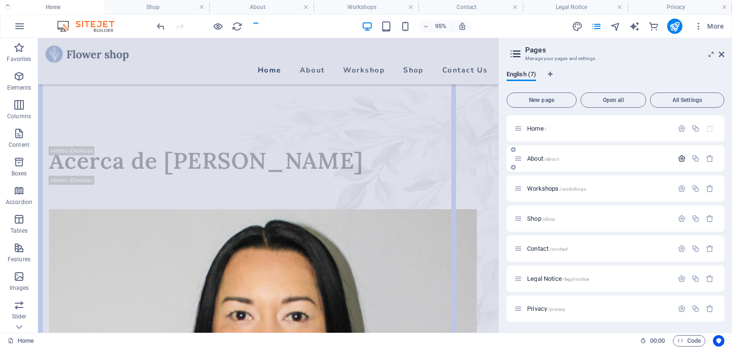
click at [680, 159] on icon "button" at bounding box center [682, 158] width 8 height 8
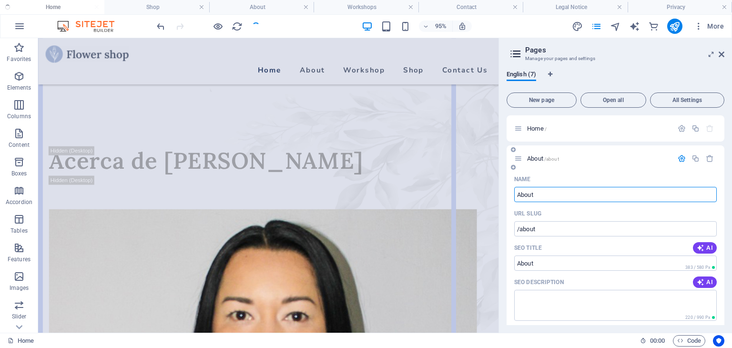
click at [519, 161] on icon at bounding box center [519, 158] width 8 height 8
click at [541, 161] on span "About /about" at bounding box center [543, 158] width 32 height 7
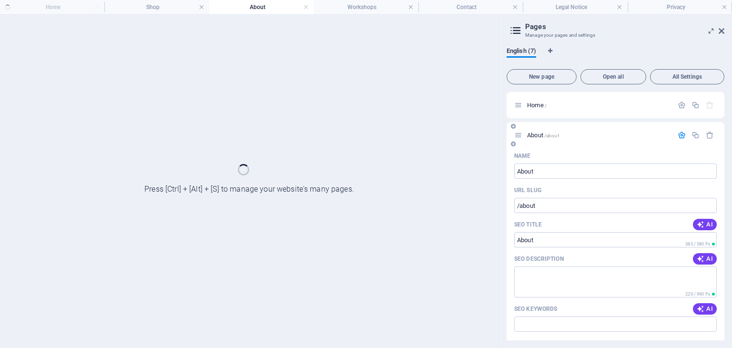
scroll to position [0, 0]
click at [554, 134] on span "/about" at bounding box center [552, 135] width 15 height 5
click at [679, 135] on icon "button" at bounding box center [682, 135] width 8 height 8
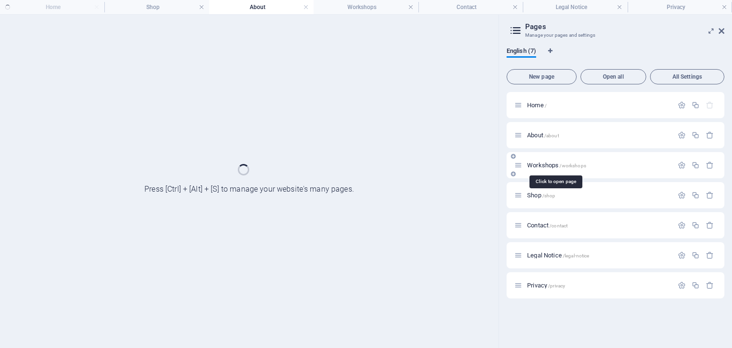
click at [542, 165] on span "Workshops /workshops" at bounding box center [556, 165] width 59 height 7
click at [685, 166] on icon "button" at bounding box center [682, 165] width 8 height 8
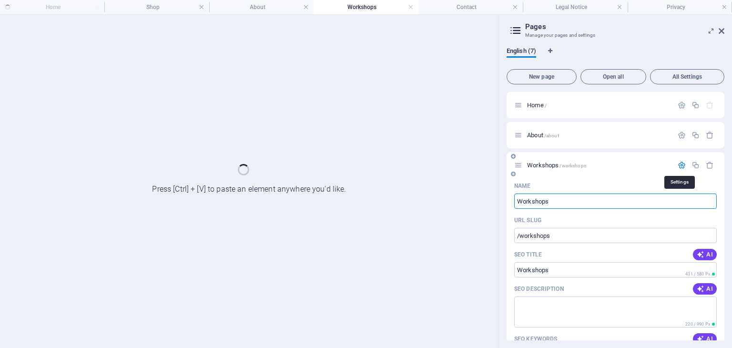
click at [682, 165] on icon "button" at bounding box center [682, 165] width 8 height 8
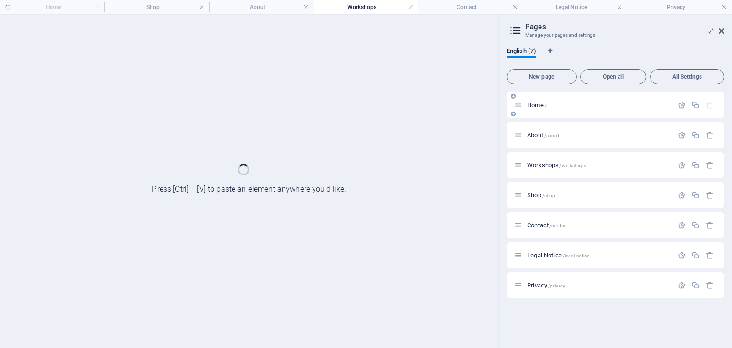
click at [521, 103] on icon at bounding box center [519, 105] width 8 height 8
click at [520, 107] on icon at bounding box center [519, 105] width 8 height 8
click at [536, 105] on span "Home /" at bounding box center [537, 105] width 20 height 7
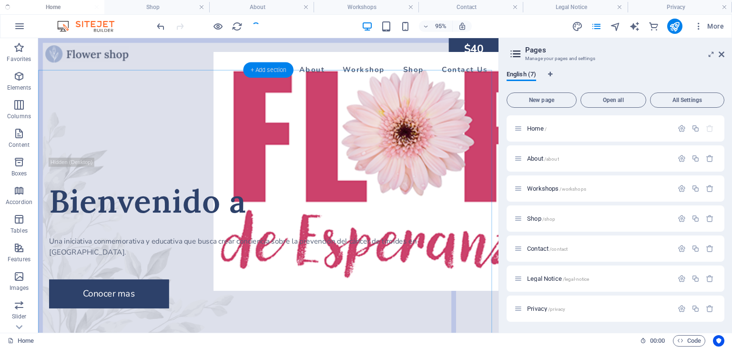
click at [266, 67] on div "+ Add section" at bounding box center [268, 69] width 50 height 15
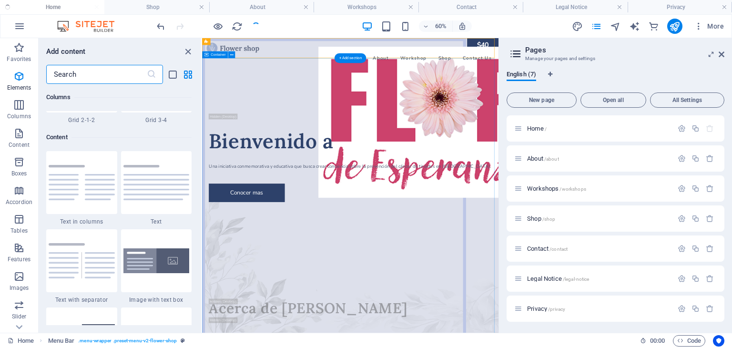
scroll to position [1668, 0]
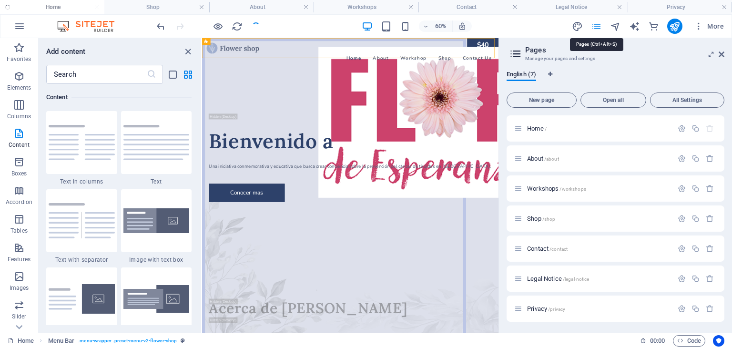
click at [597, 26] on icon "pages" at bounding box center [596, 26] width 11 height 11
click at [721, 53] on icon at bounding box center [722, 55] width 6 height 8
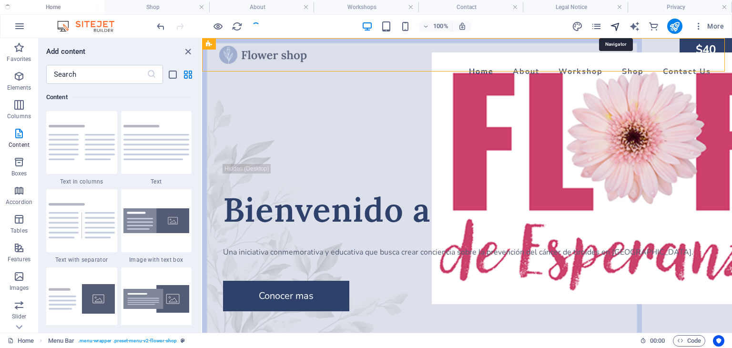
click at [616, 25] on icon "navigator" at bounding box center [615, 26] width 11 height 11
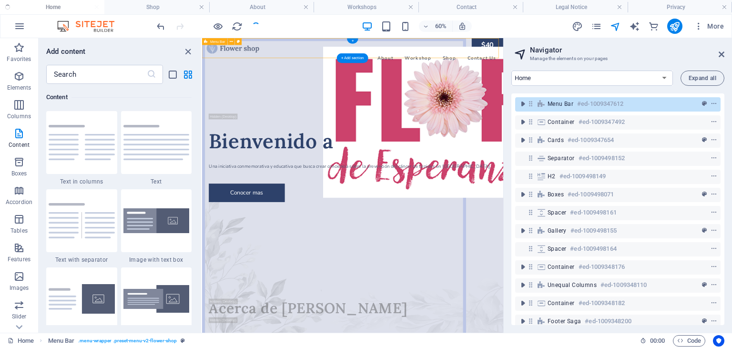
click at [556, 105] on span "Menu Bar" at bounding box center [561, 104] width 26 height 8
click at [713, 104] on icon "context-menu" at bounding box center [714, 104] width 7 height 7
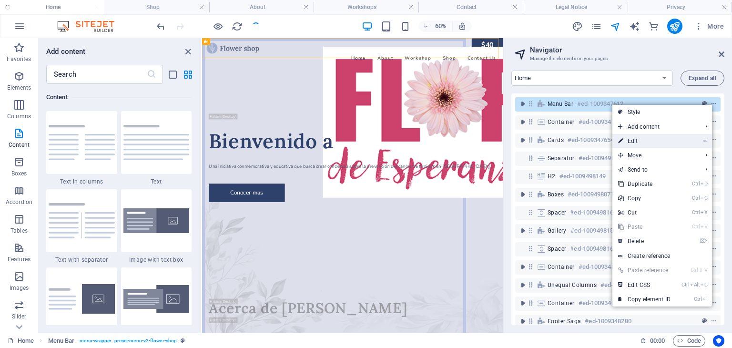
click at [653, 138] on link "⏎ Edit" at bounding box center [645, 141] width 64 height 14
select select "header"
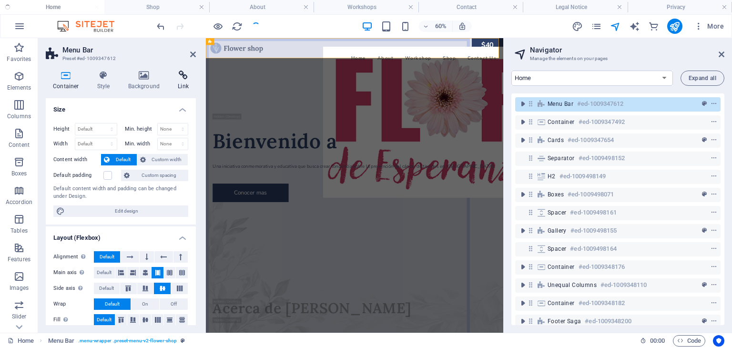
click at [181, 77] on icon at bounding box center [183, 76] width 25 height 10
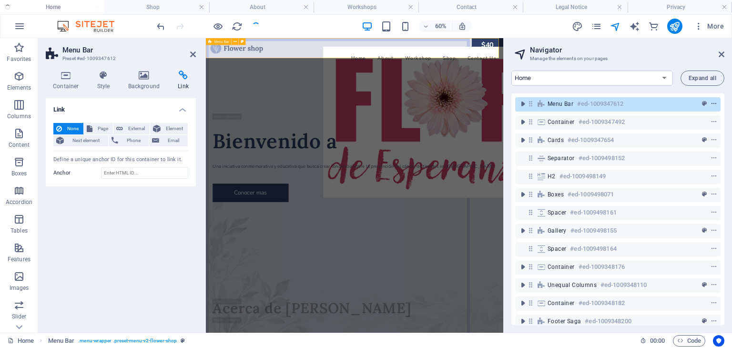
click at [713, 103] on icon "context-menu" at bounding box center [714, 104] width 7 height 7
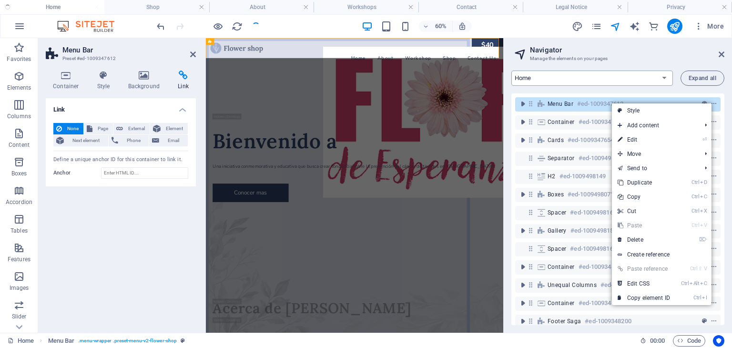
click at [663, 79] on select "Home About Workshops Shop Contact Legal Notice Privacy" at bounding box center [593, 78] width 162 height 15
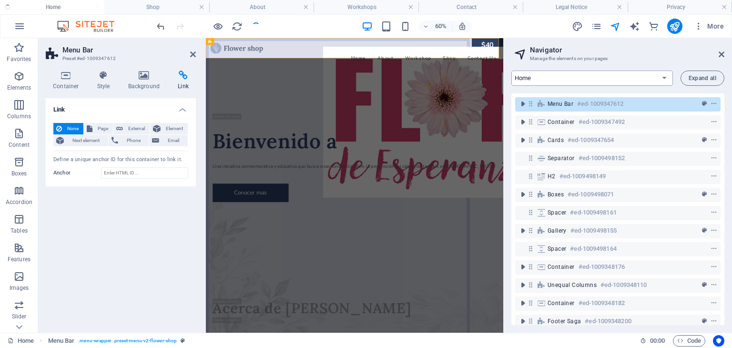
select select "18184443-en"
click at [512, 71] on select "Home About Workshops Shop Contact Legal Notice Privacy" at bounding box center [593, 78] width 162 height 15
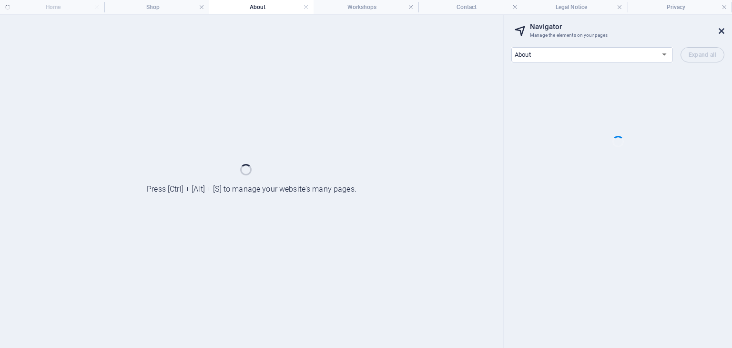
click at [721, 30] on icon at bounding box center [722, 31] width 6 height 8
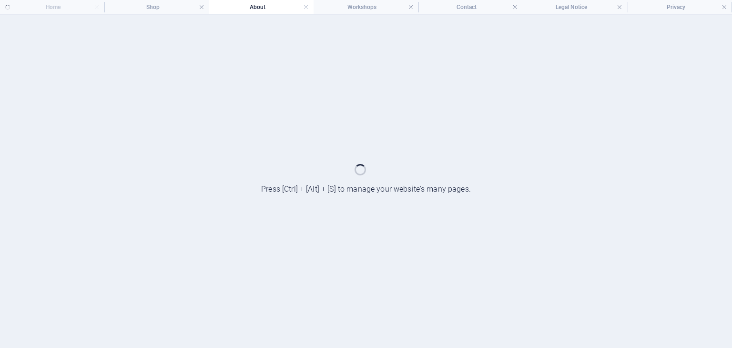
click at [53, 4] on ul "Home Shop About Workshops Contact Legal Notice Privacy" at bounding box center [366, 7] width 732 height 14
